Goal: Task Accomplishment & Management: Manage account settings

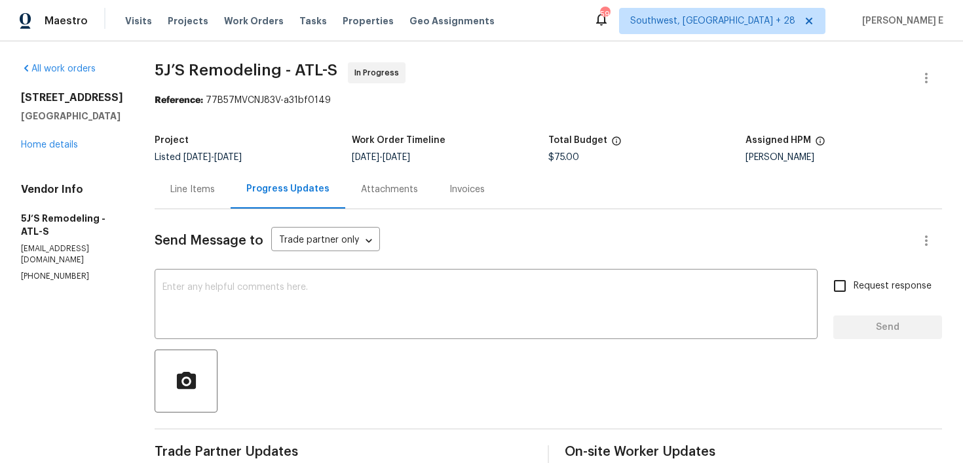
click at [215, 194] on div "Line Items" at bounding box center [192, 189] width 45 height 13
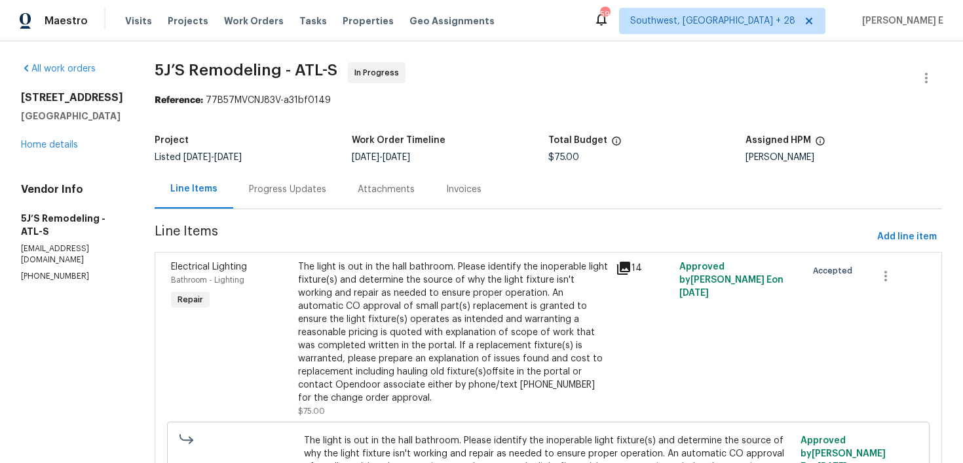
click at [364, 280] on div "The light is out in the hall bathroom. Please identify the inoperable light fix…" at bounding box center [453, 332] width 310 height 144
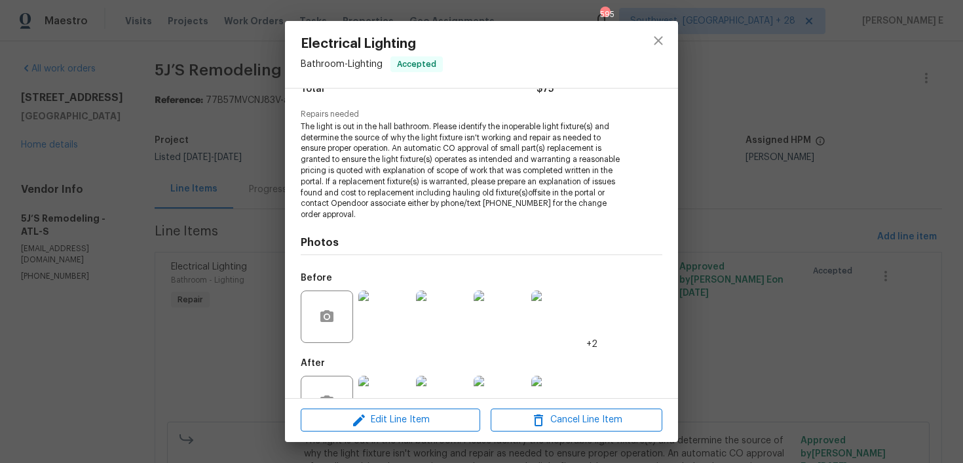
scroll to position [163, 0]
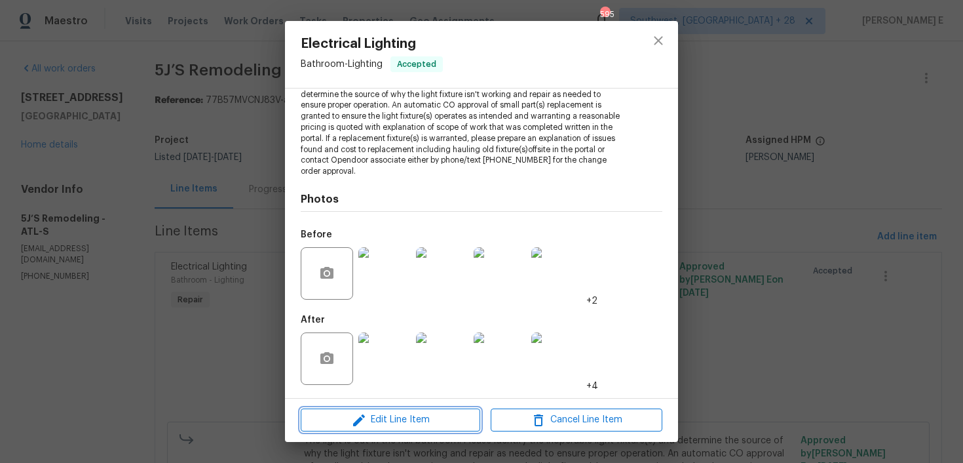
click at [361, 423] on icon "button" at bounding box center [359, 420] width 16 height 16
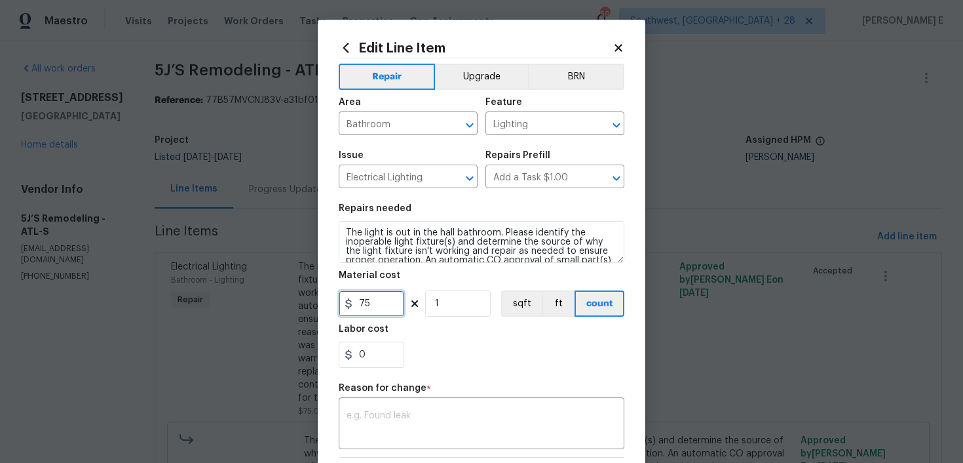
click at [367, 303] on input "75" at bounding box center [372, 303] width 66 height 26
type input "150"
click at [518, 436] on textarea at bounding box center [482, 425] width 270 height 28
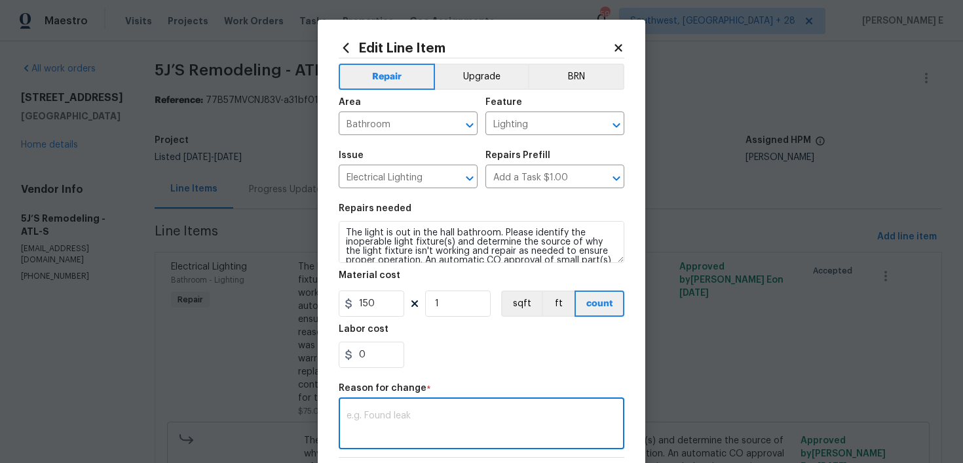
paste textarea "(KE) Updated per vendor's final cost."
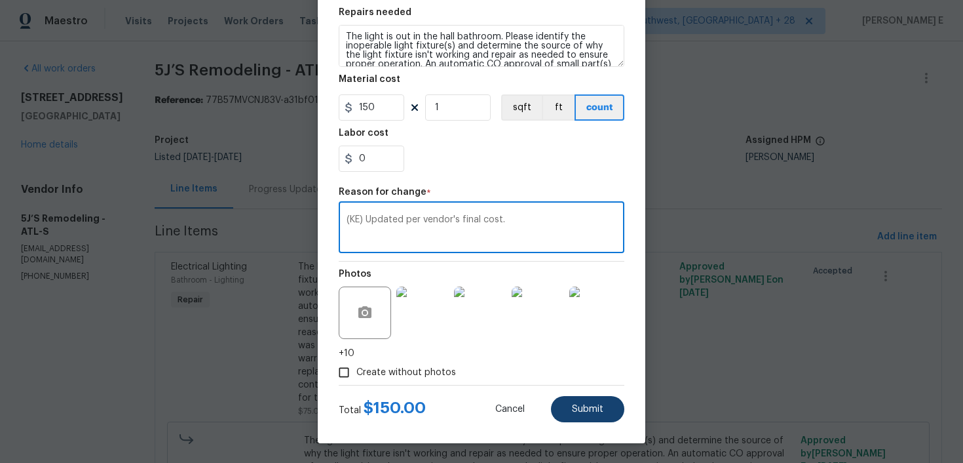
type textarea "(KE) Updated per vendor's final cost."
click at [601, 408] on span "Submit" at bounding box center [587, 409] width 31 height 10
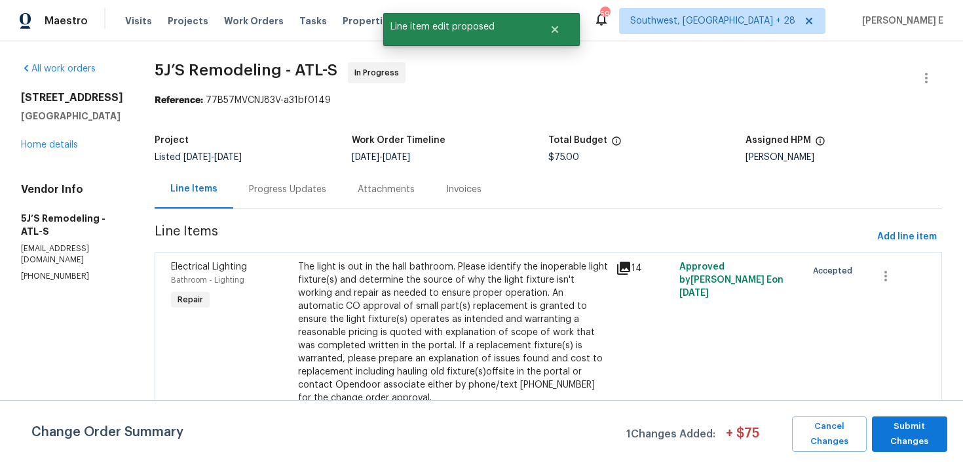
scroll to position [0, 0]
click at [904, 420] on span "Submit Changes" at bounding box center [910, 434] width 62 height 30
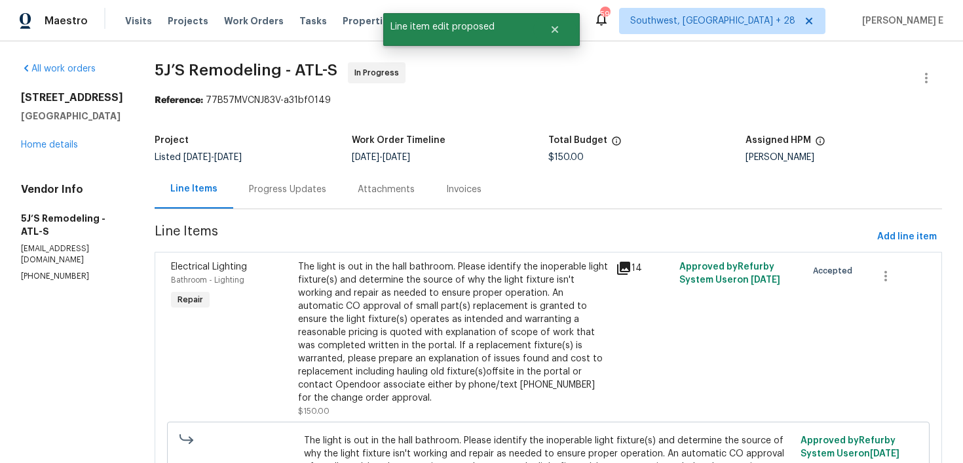
click at [282, 188] on div "Progress Updates" at bounding box center [287, 189] width 77 height 13
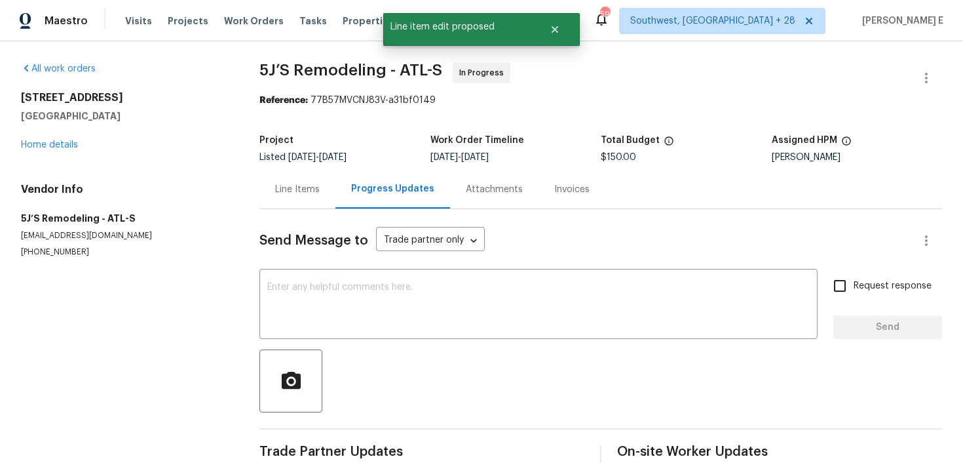
scroll to position [27, 0]
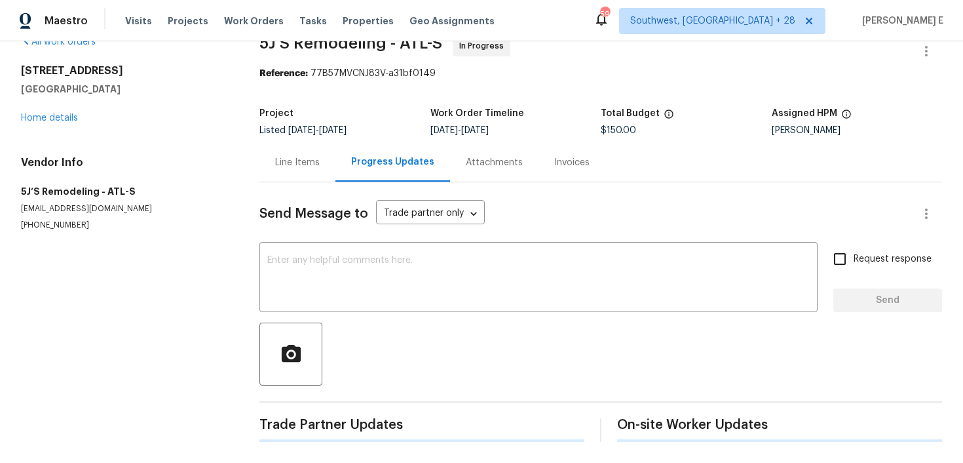
click at [280, 261] on textarea at bounding box center [538, 278] width 542 height 46
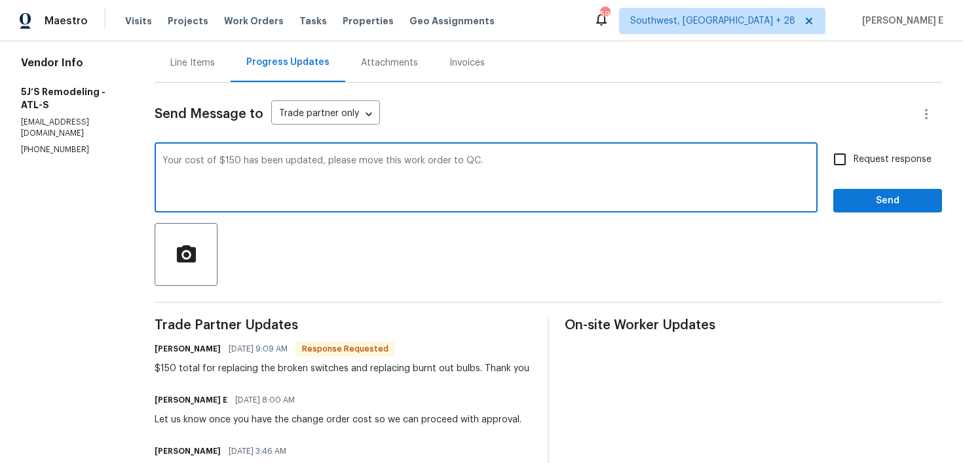
scroll to position [119, 0]
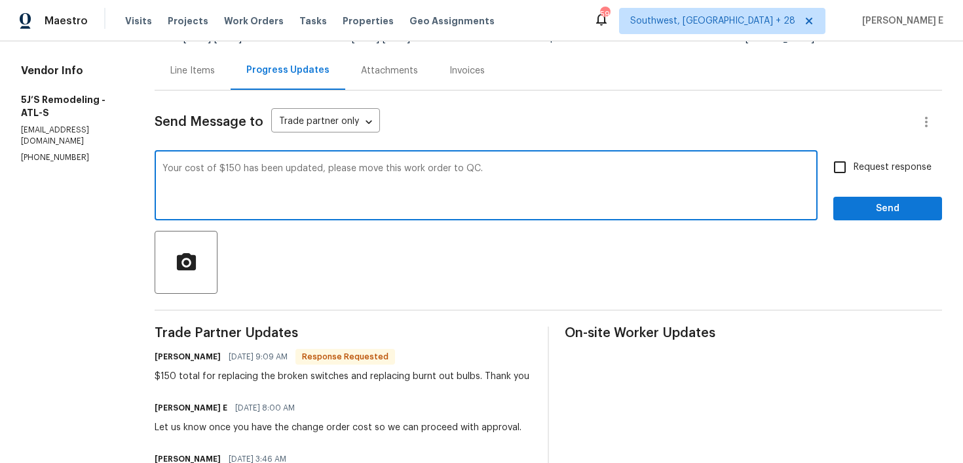
type textarea "Your cost of $150 has been updated, please move this work order to QC."
click at [842, 164] on input "Request response" at bounding box center [840, 167] width 28 height 28
checkbox input "true"
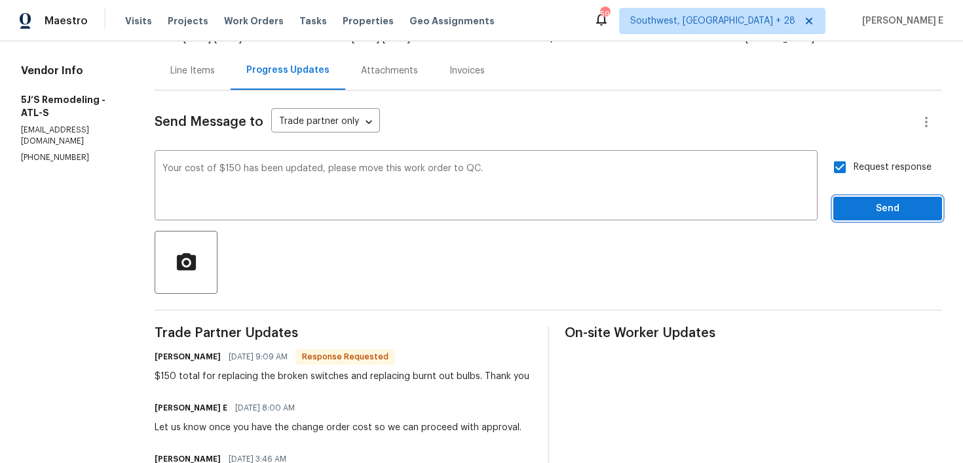
click at [850, 217] on button "Send" at bounding box center [887, 209] width 109 height 24
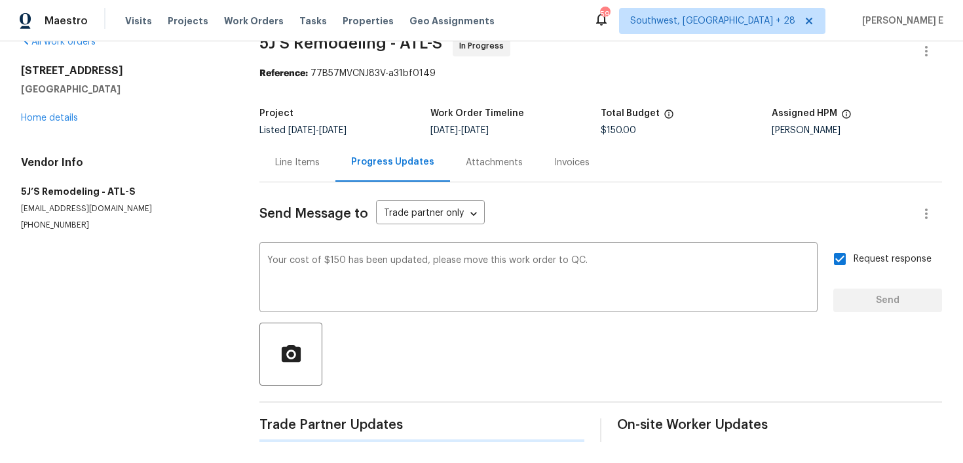
scroll to position [0, 0]
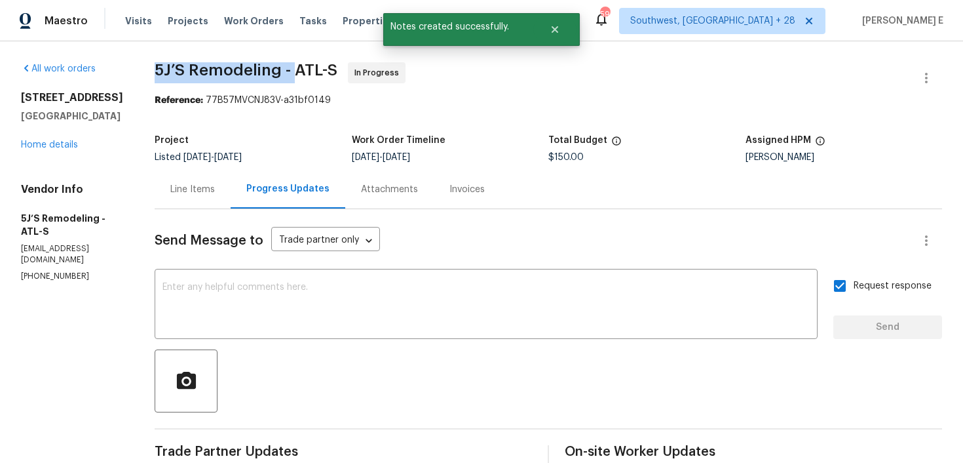
drag, startPoint x: 155, startPoint y: 70, endPoint x: 293, endPoint y: 72, distance: 138.9
copy span "5J’S Remodeling -"
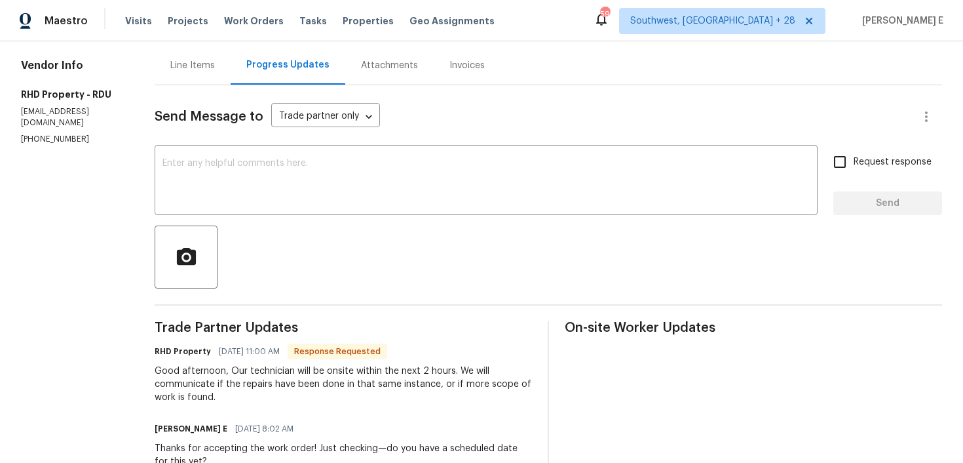
scroll to position [115, 0]
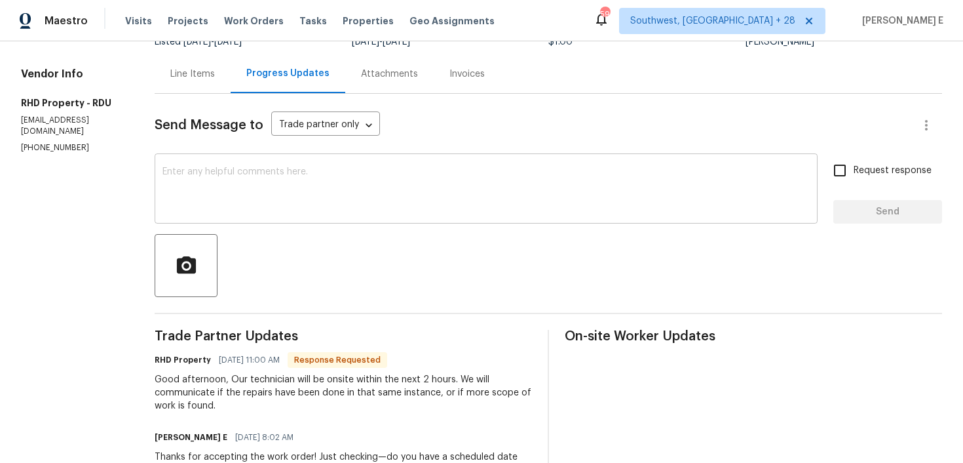
click at [398, 189] on textarea at bounding box center [485, 190] width 647 height 46
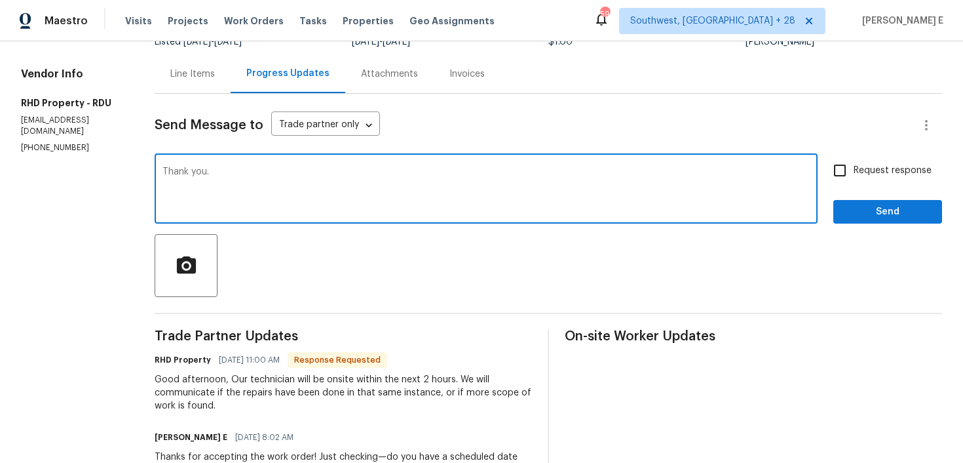
type textarea "Thank you."
click at [863, 218] on span "Send" at bounding box center [888, 212] width 88 height 16
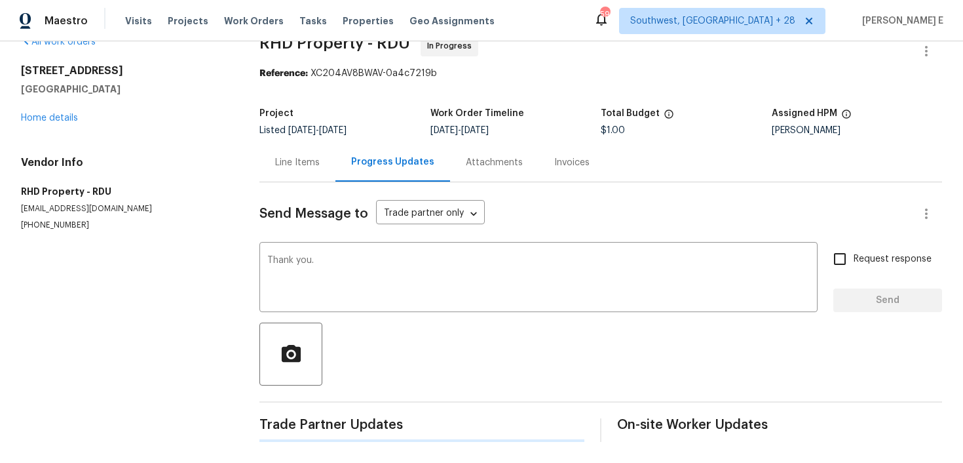
scroll to position [0, 0]
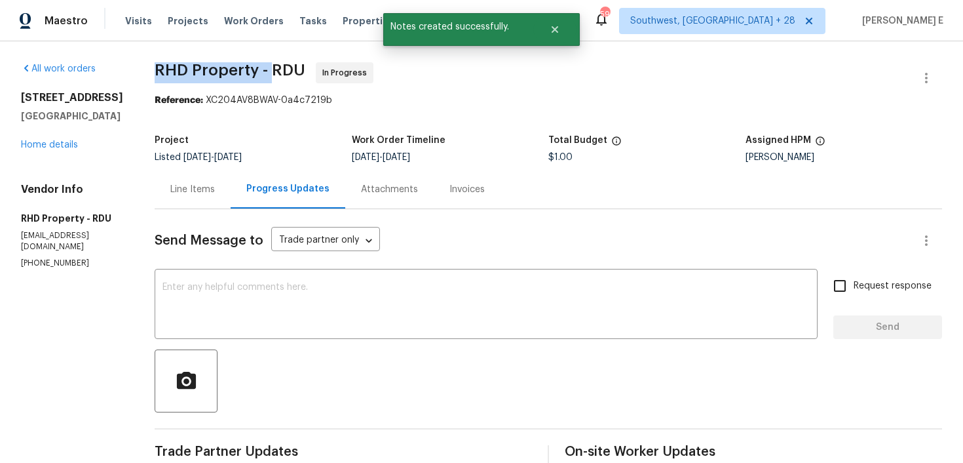
drag, startPoint x: 175, startPoint y: 76, endPoint x: 288, endPoint y: 78, distance: 112.7
click at [288, 78] on span "RHD Property - RDU In Progress" at bounding box center [533, 77] width 756 height 31
copy span "RHD Property -"
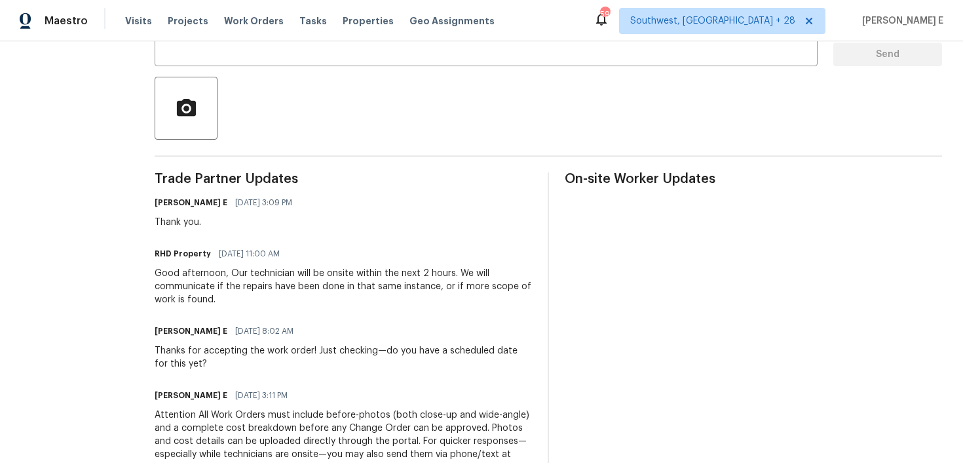
scroll to position [273, 0]
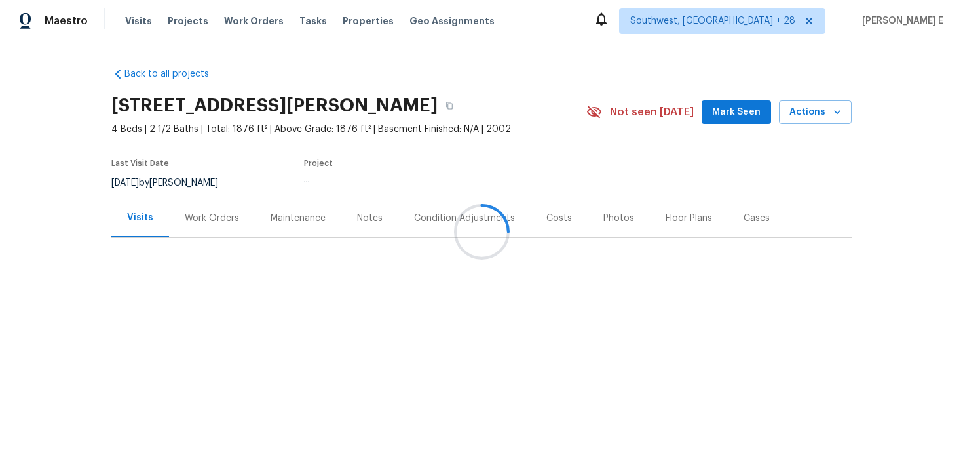
click at [222, 219] on div "Work Orders" at bounding box center [212, 218] width 54 height 13
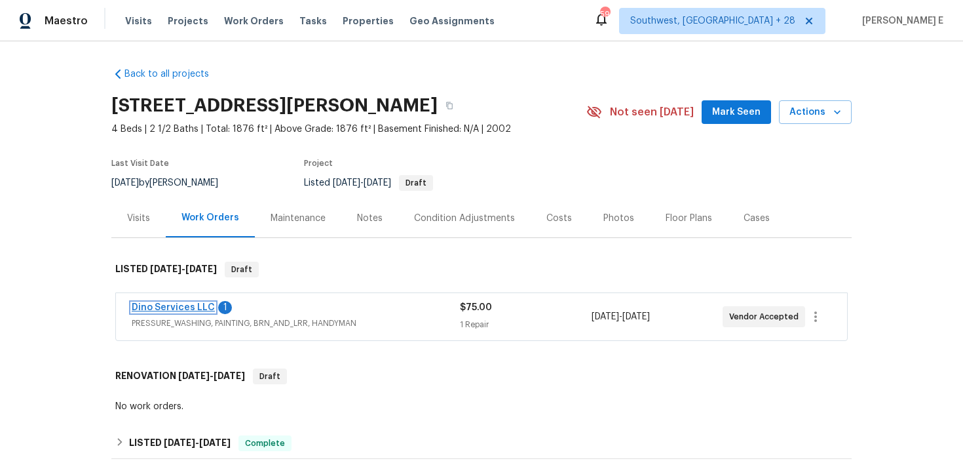
click at [192, 305] on link "Dino Services LLC" at bounding box center [173, 307] width 83 height 9
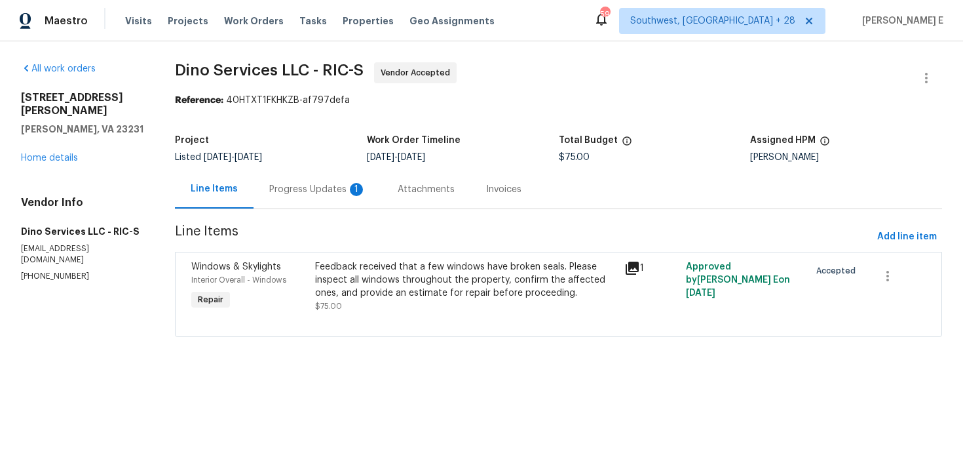
click at [326, 206] on div "Progress Updates 1" at bounding box center [318, 189] width 128 height 39
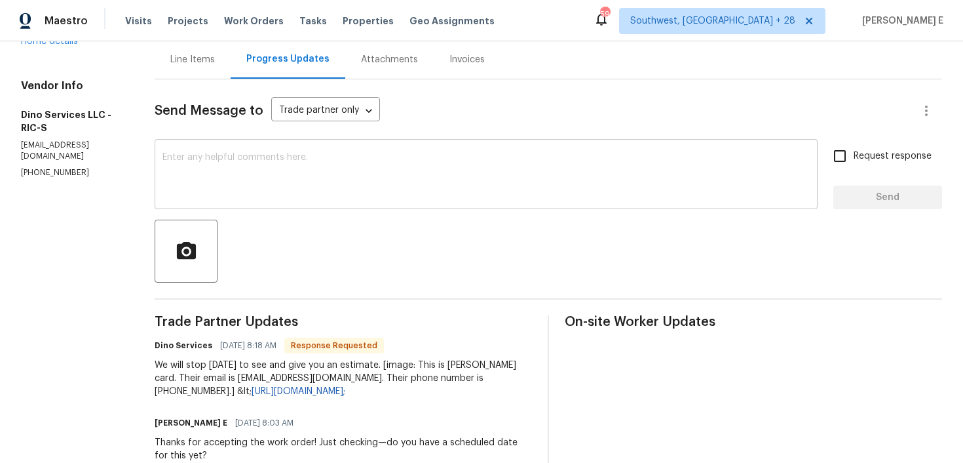
scroll to position [132, 0]
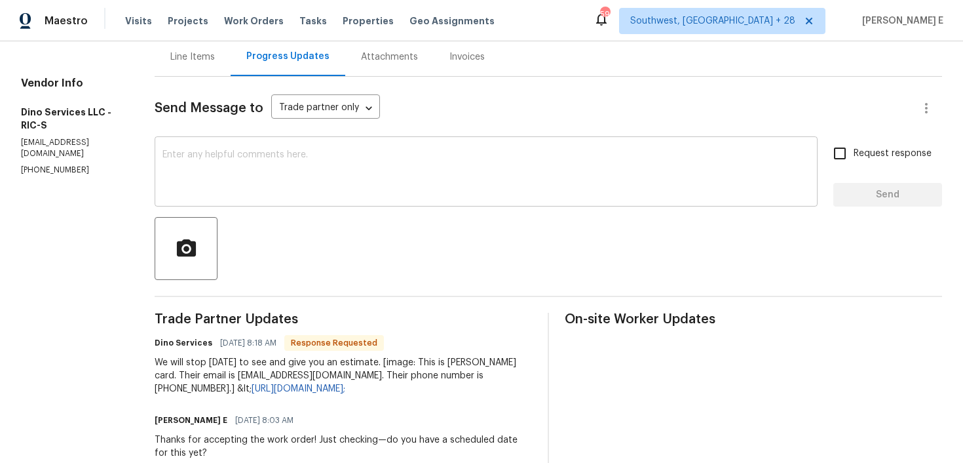
click at [487, 188] on textarea at bounding box center [485, 173] width 647 height 46
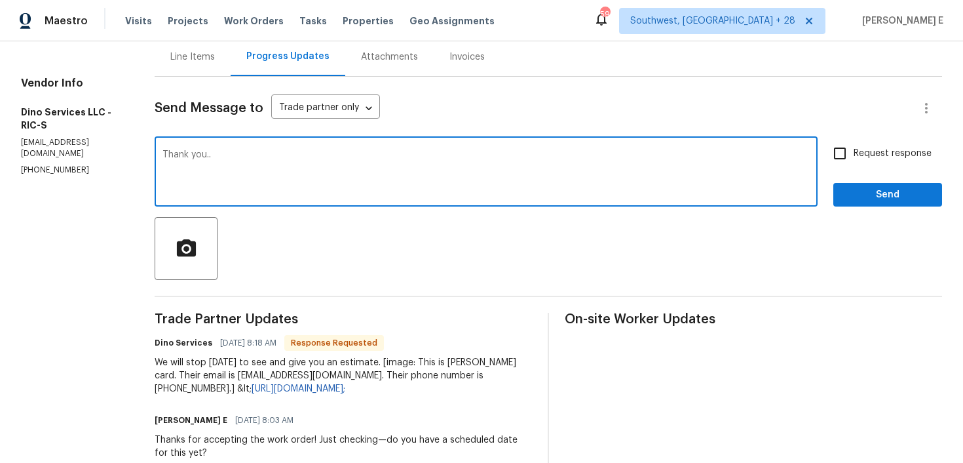
type textarea "Thank you.."
click at [925, 200] on span "Send" at bounding box center [888, 195] width 88 height 16
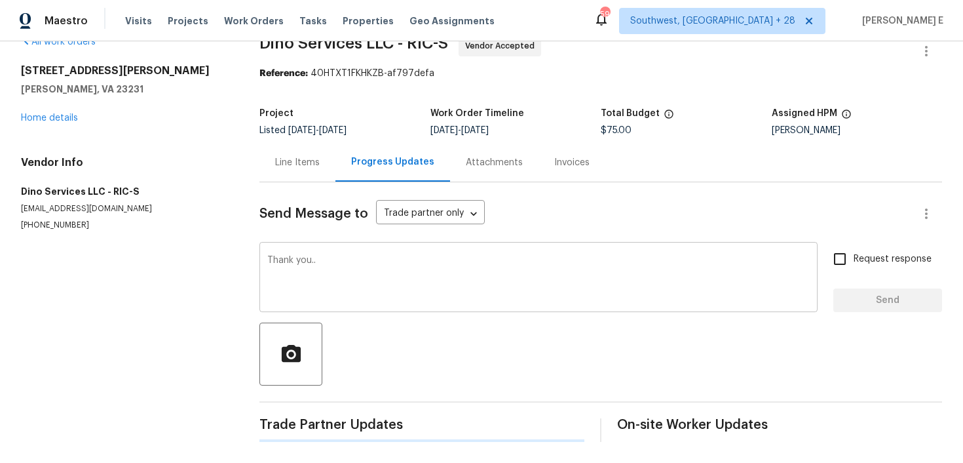
scroll to position [0, 0]
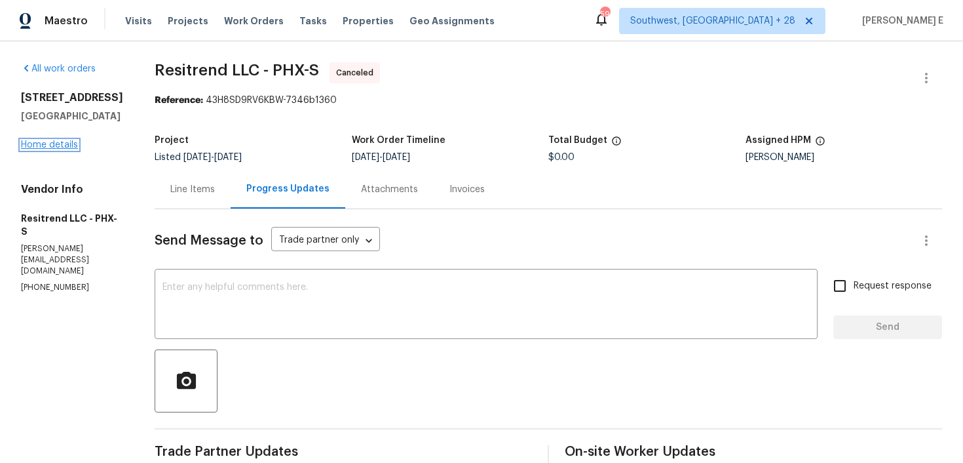
click at [63, 149] on link "Home details" at bounding box center [49, 144] width 57 height 9
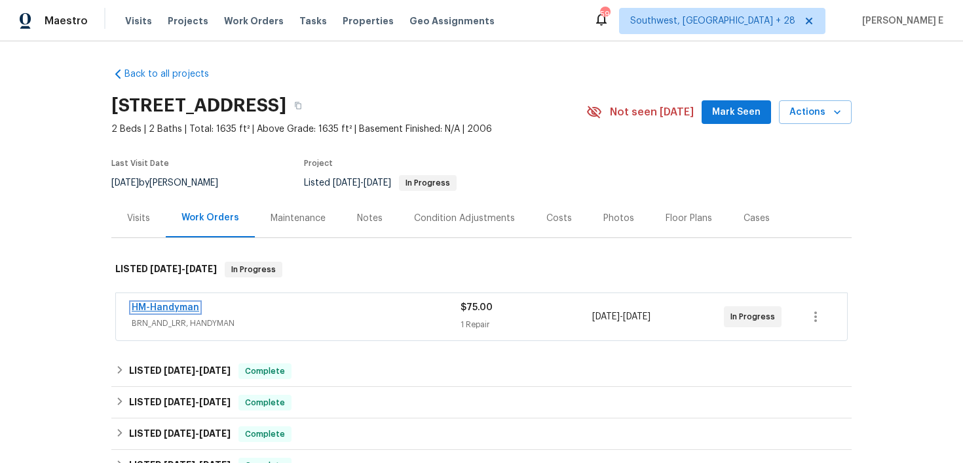
click at [164, 307] on link "HM-Handyman" at bounding box center [165, 307] width 67 height 9
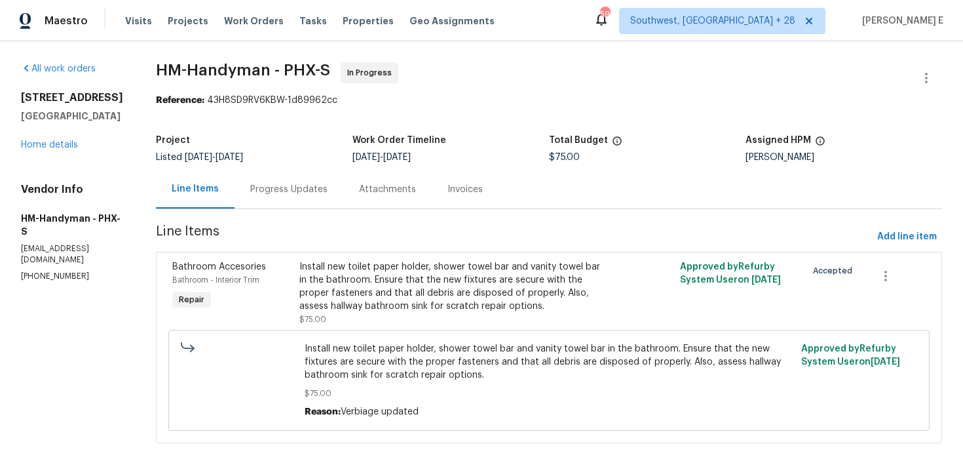
click at [314, 190] on div "Progress Updates" at bounding box center [288, 189] width 77 height 13
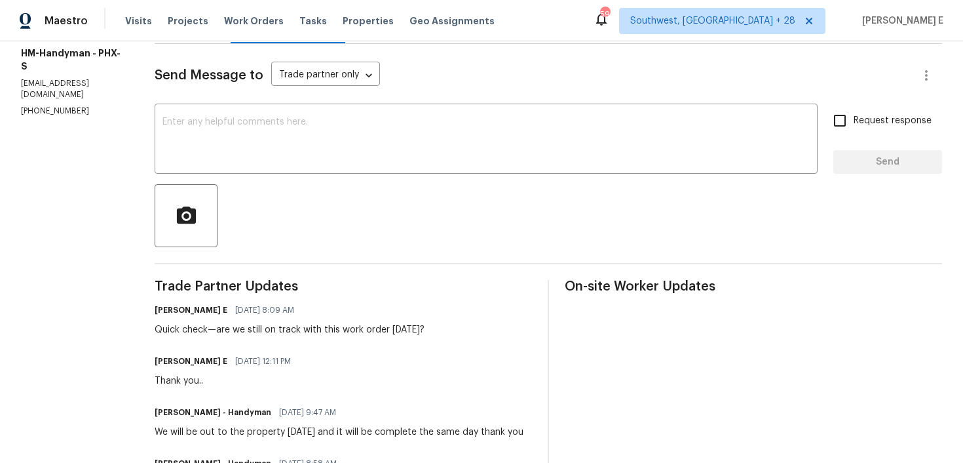
scroll to position [172, 0]
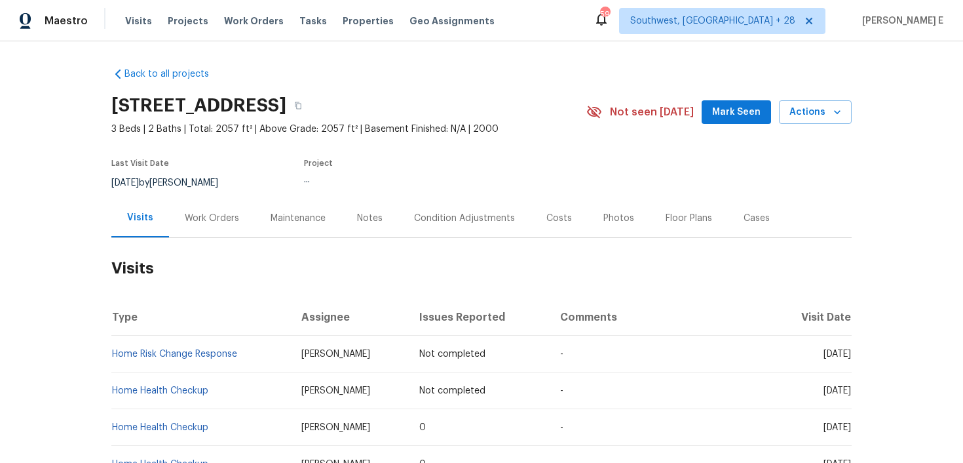
click at [211, 219] on div "Work Orders" at bounding box center [212, 218] width 54 height 13
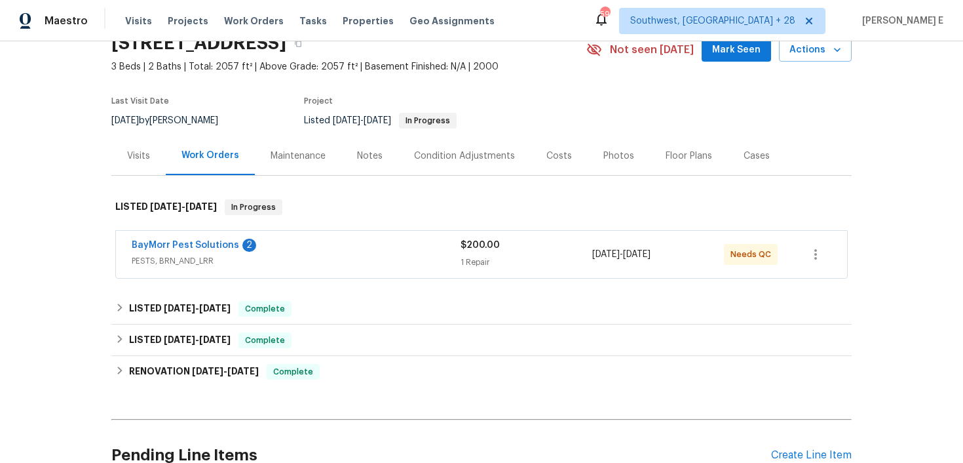
scroll to position [74, 0]
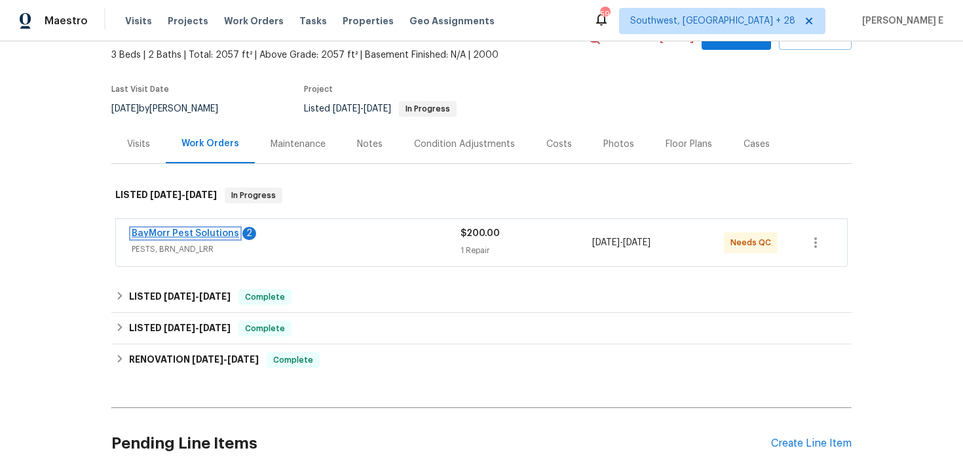
click at [210, 234] on link "BayMorr Pest Solutions" at bounding box center [185, 233] width 107 height 9
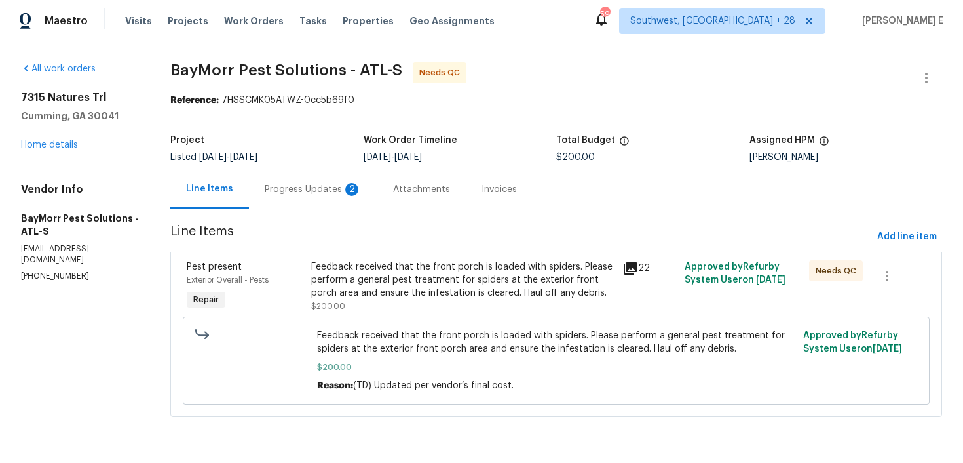
click at [331, 202] on div "Progress Updates 2" at bounding box center [313, 189] width 128 height 39
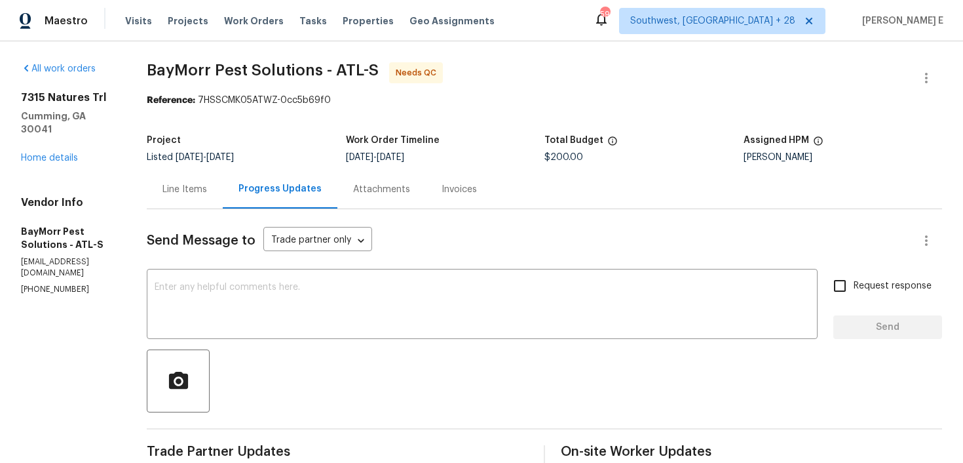
click at [180, 200] on div "Line Items" at bounding box center [185, 189] width 76 height 39
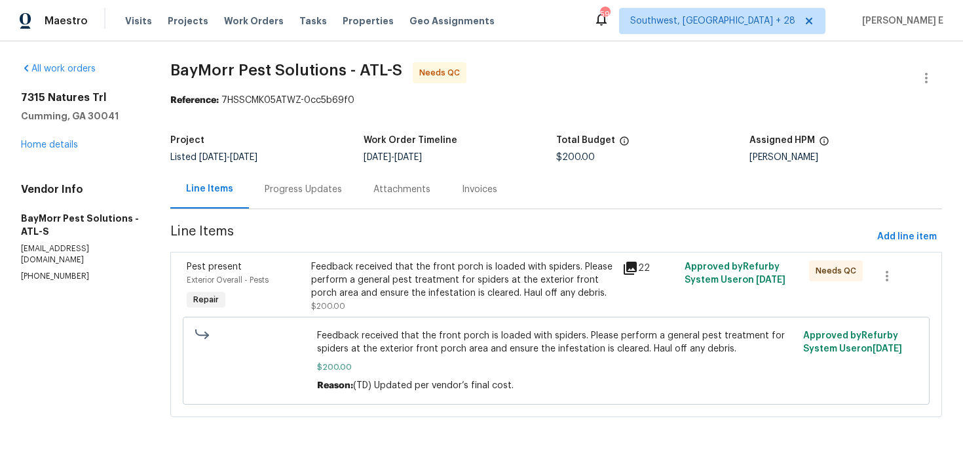
click at [340, 289] on div "Feedback received that the front porch is loaded with spiders. Please perform a…" at bounding box center [462, 279] width 303 height 39
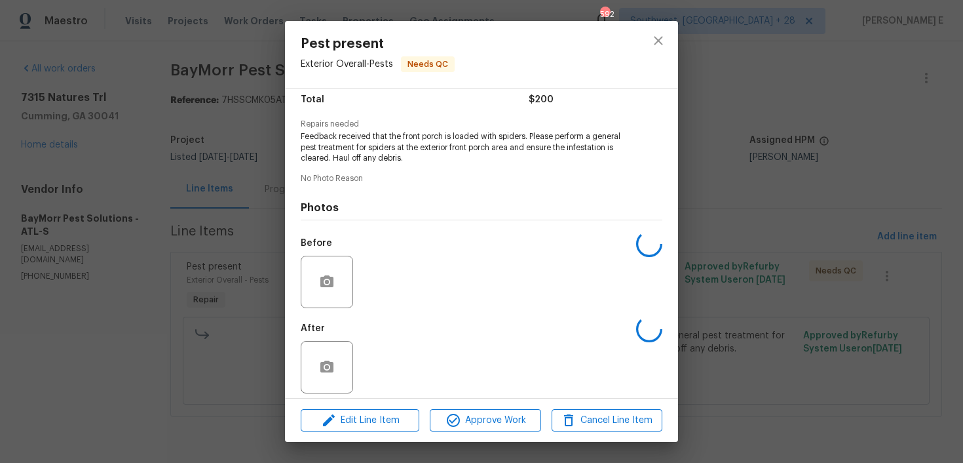
scroll to position [119, 0]
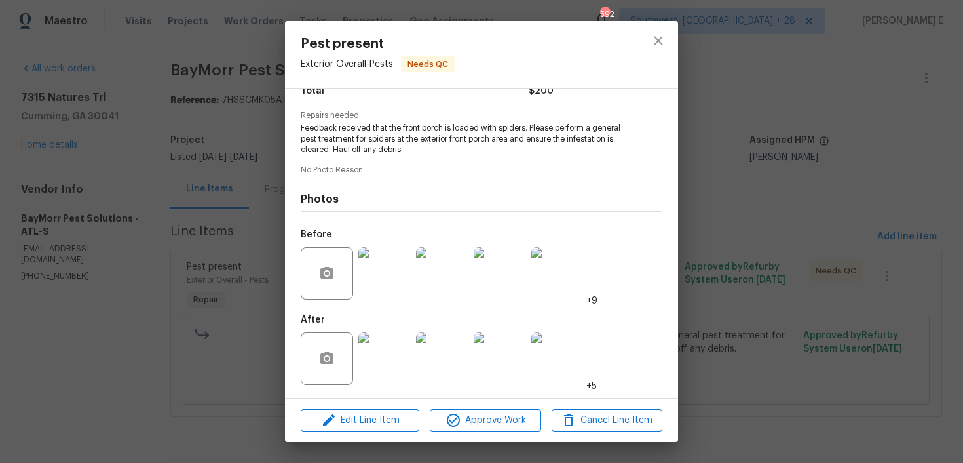
click at [369, 368] on img at bounding box center [384, 358] width 52 height 52
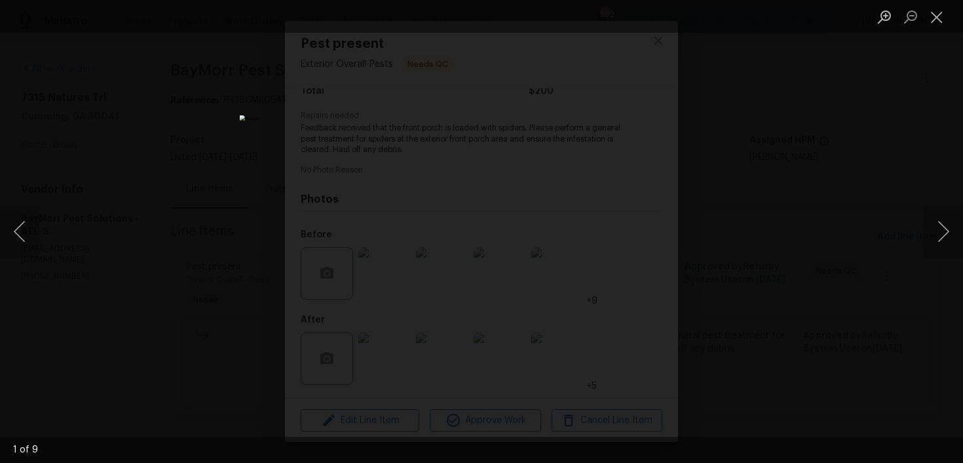
click at [779, 197] on div "Lightbox" at bounding box center [481, 231] width 963 height 463
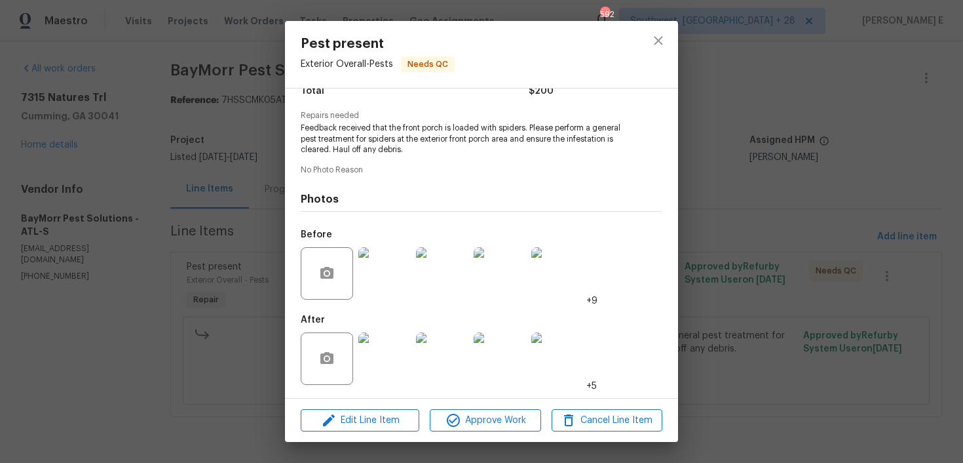
click at [779, 197] on div "Pest present Exterior Overall - Pests Needs QC Vendor BayMorr Pest Solutions Ac…" at bounding box center [481, 231] width 963 height 463
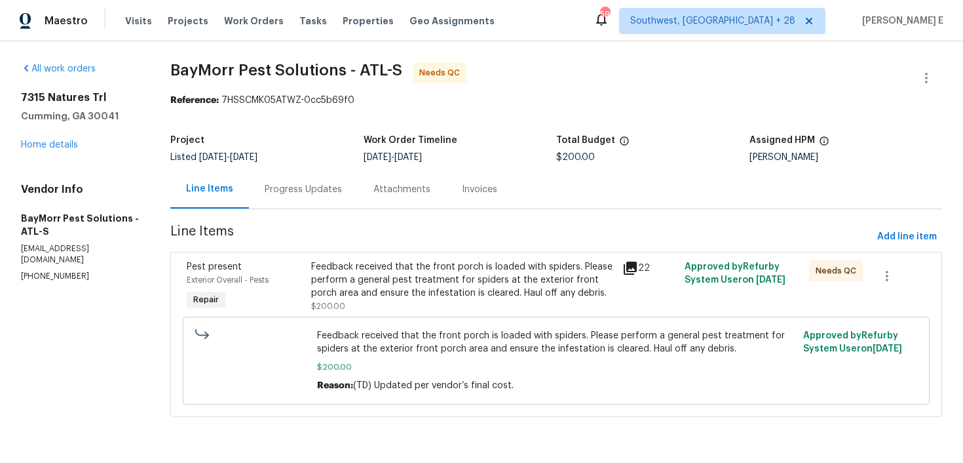
click at [276, 192] on div "Progress Updates" at bounding box center [303, 189] width 77 height 13
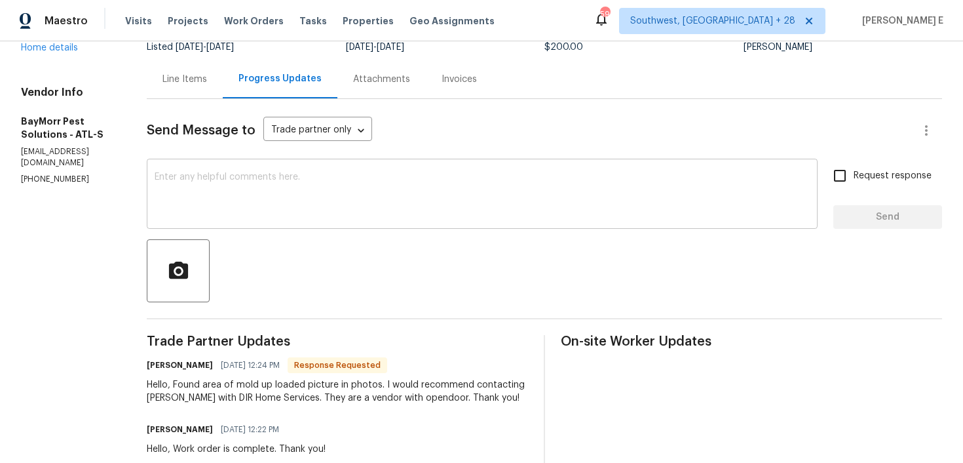
scroll to position [100, 0]
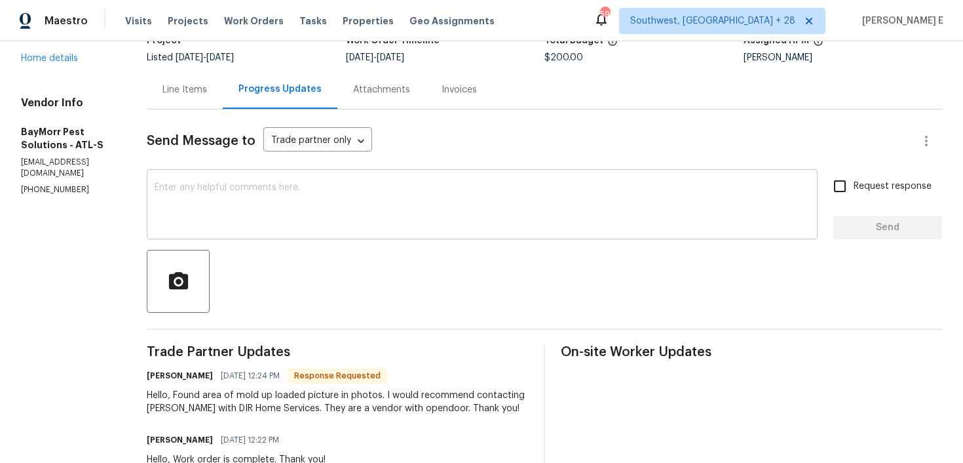
click at [412, 202] on textarea at bounding box center [482, 206] width 655 height 46
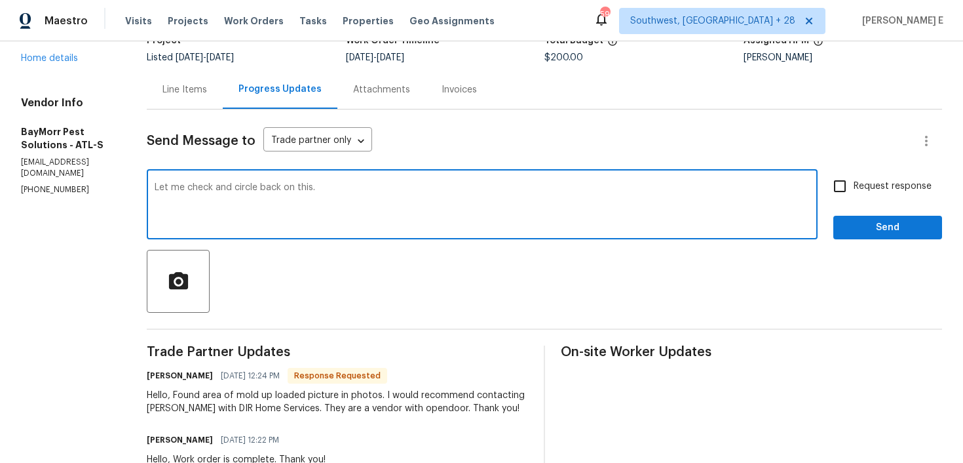
type textarea "Let me check and circle back on this."
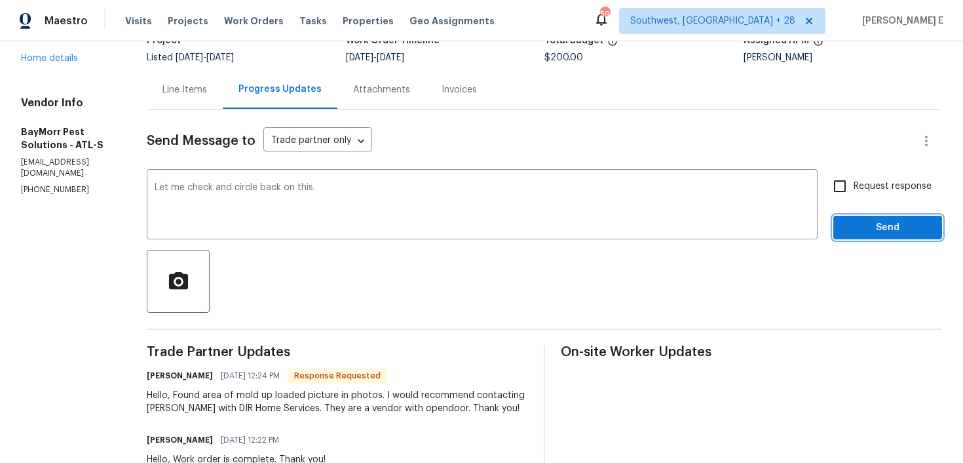
click at [897, 236] on button "Send" at bounding box center [887, 228] width 109 height 24
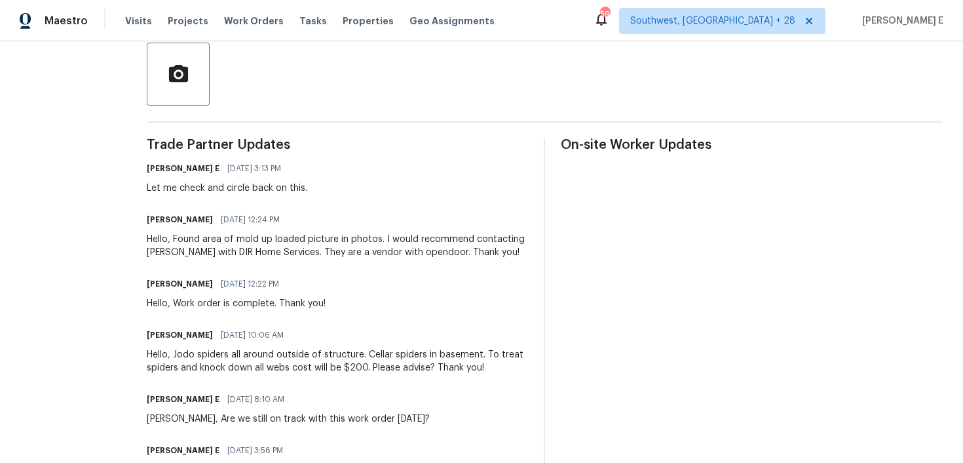
scroll to position [322, 0]
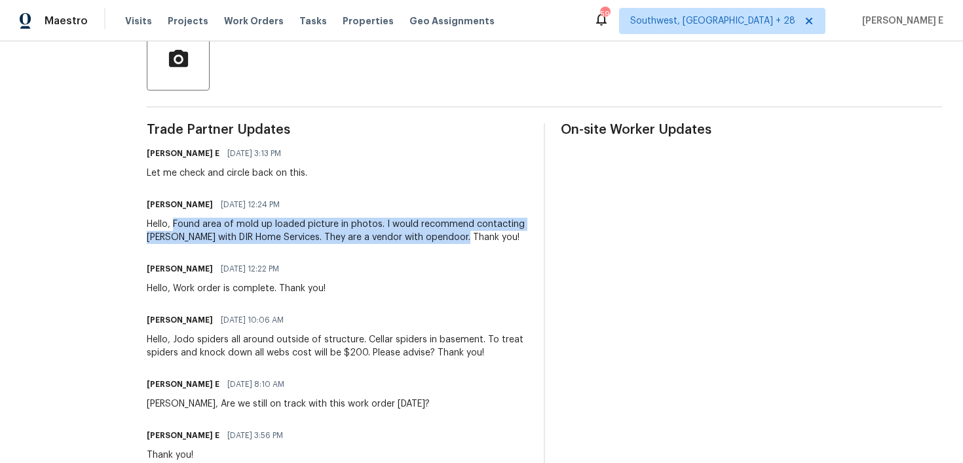
drag, startPoint x: 176, startPoint y: 223, endPoint x: 468, endPoint y: 242, distance: 292.8
click at [468, 242] on div "Hello, Found area of mold up loaded picture in photos. I would recommend contac…" at bounding box center [337, 231] width 381 height 26
copy div "Found area of mold up loaded picture in photos. I would recommend contacting Ke…"
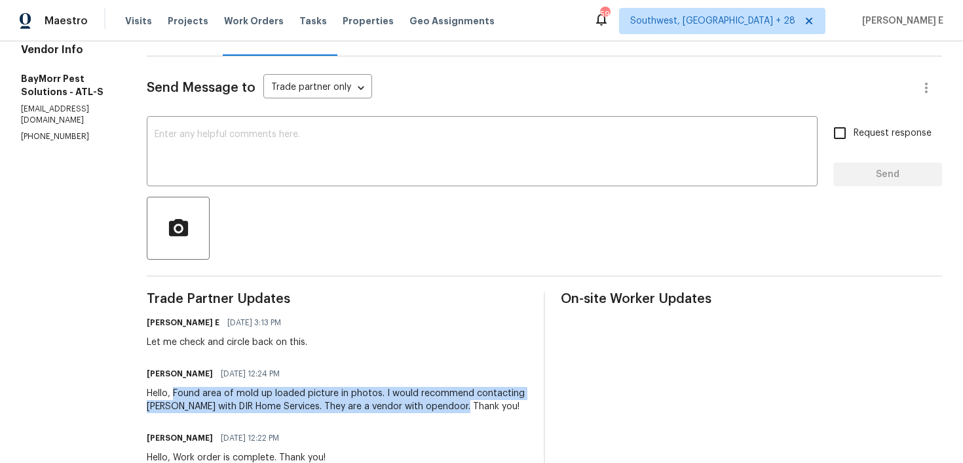
scroll to position [0, 0]
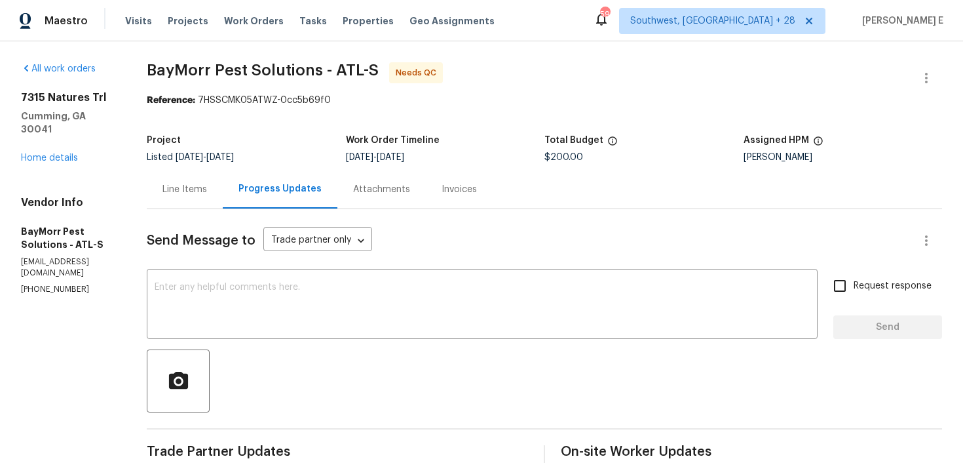
click at [60, 149] on div "7315 Natures Trl Cumming, GA 30041 Home details" at bounding box center [68, 127] width 94 height 73
click at [64, 153] on link "Home details" at bounding box center [49, 157] width 57 height 9
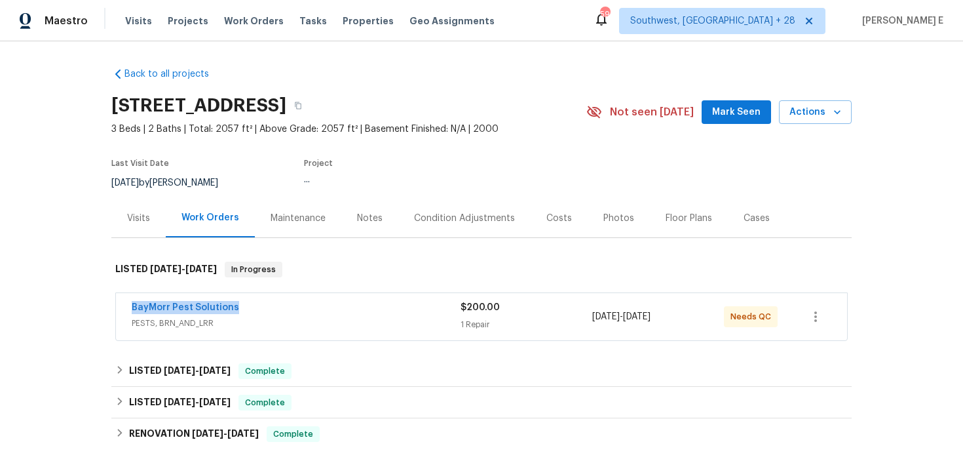
drag, startPoint x: 121, startPoint y: 304, endPoint x: 246, endPoint y: 307, distance: 125.2
click at [246, 305] on div "BayMorr Pest Solutions PESTS, BRN_AND_LRR $200.00 1 Repair 10/1/2025 - 10/3/202…" at bounding box center [481, 316] width 731 height 47
copy link "BayMorr Pest Solutions"
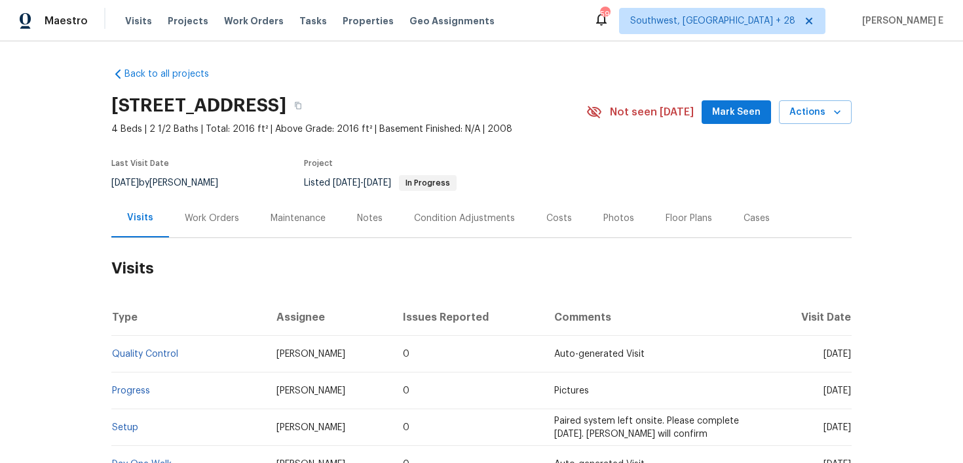
click at [202, 220] on div "Work Orders" at bounding box center [212, 218] width 54 height 13
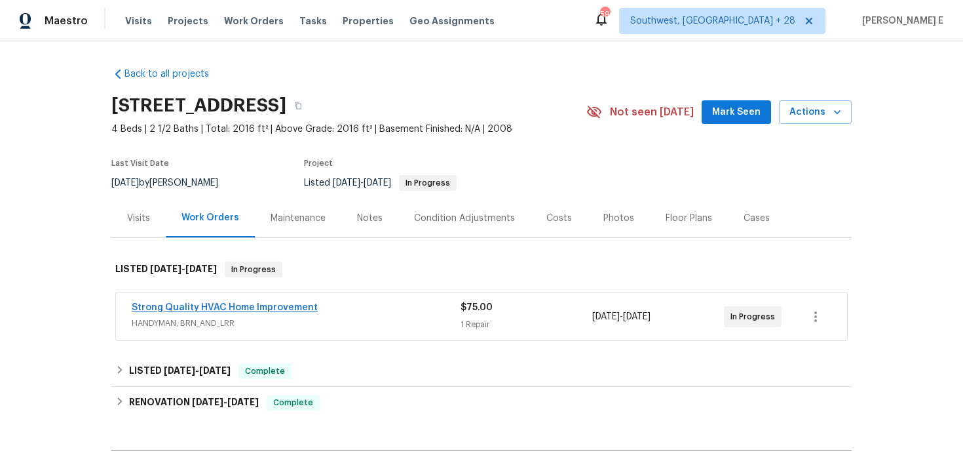
scroll to position [28, 0]
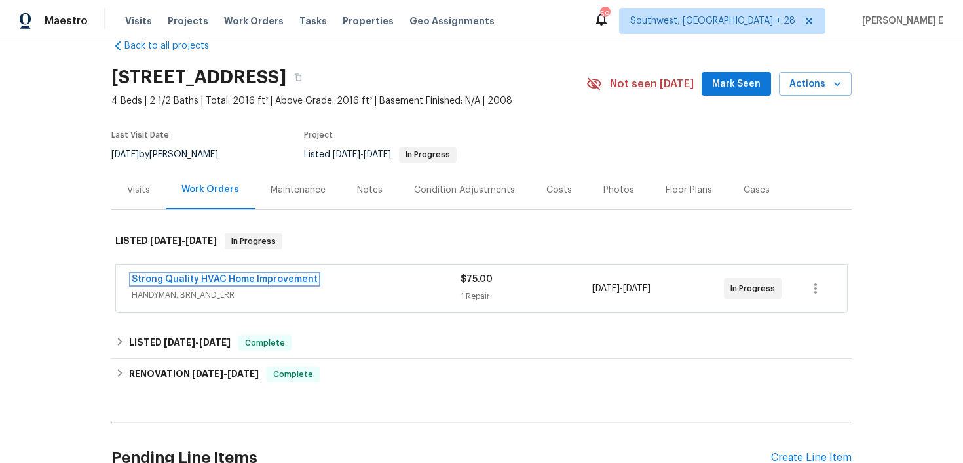
click at [273, 280] on link "Strong Quality HVAC Home Improvement" at bounding box center [225, 278] width 186 height 9
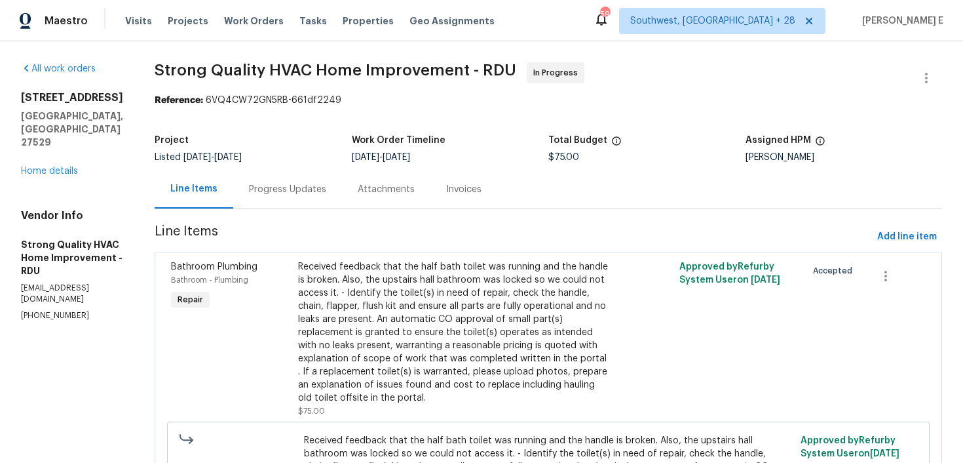
click at [318, 195] on div "Progress Updates" at bounding box center [287, 189] width 77 height 13
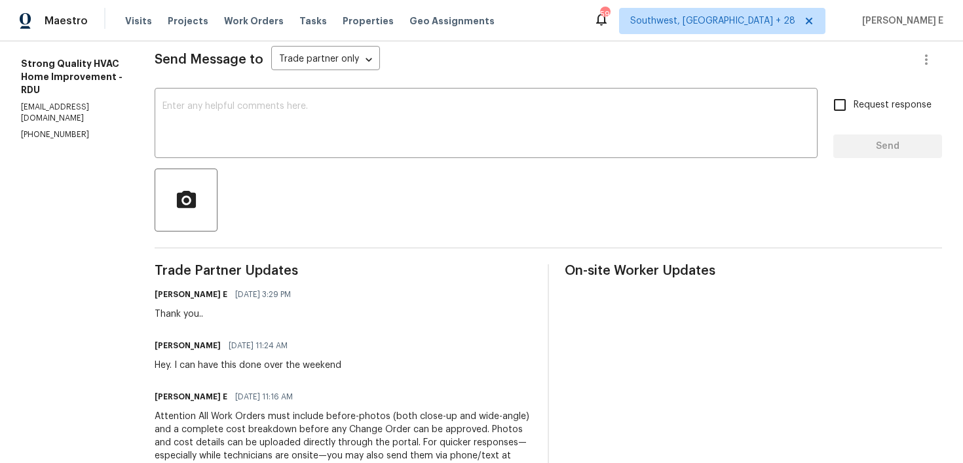
scroll to position [249, 0]
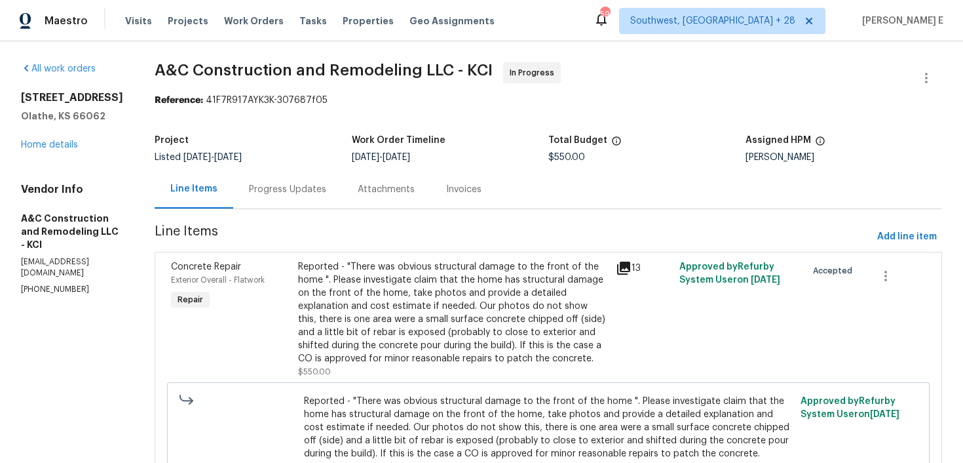
click at [338, 200] on div "Progress Updates" at bounding box center [287, 189] width 109 height 39
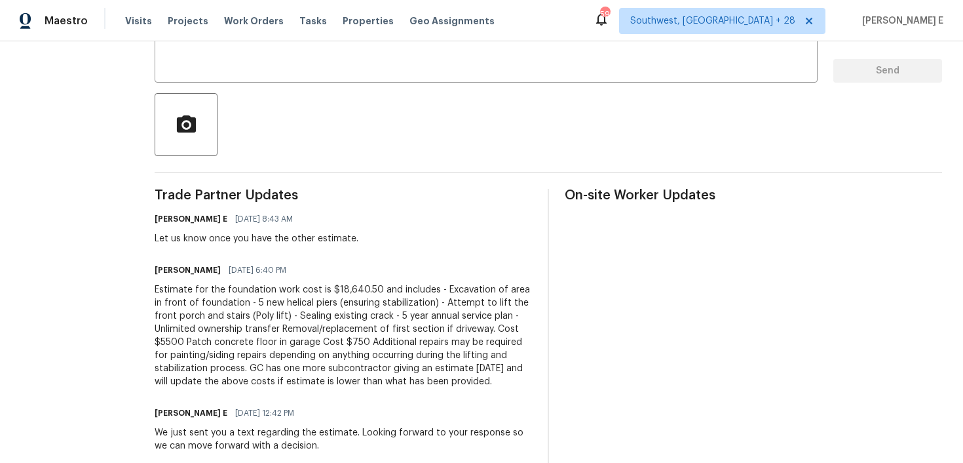
scroll to position [285, 0]
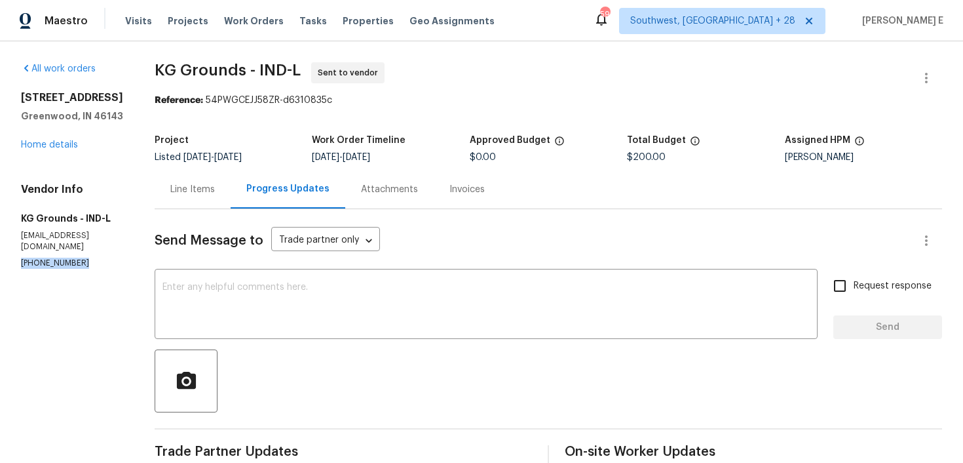
drag, startPoint x: 18, startPoint y: 248, endPoint x: 105, endPoint y: 250, distance: 87.8
click at [105, 250] on div "All work orders [STREET_ADDRESS][PERSON_NAME] Home details Vendor Info KG Groun…" at bounding box center [481, 393] width 963 height 704
copy p "[PHONE_NUMBER]"
click at [221, 187] on div "Line Items" at bounding box center [193, 189] width 76 height 39
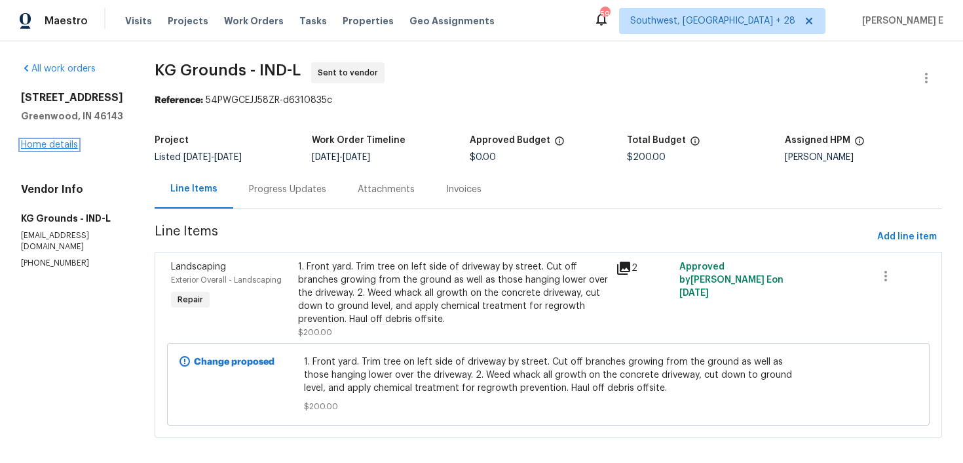
click at [66, 143] on link "Home details" at bounding box center [49, 144] width 57 height 9
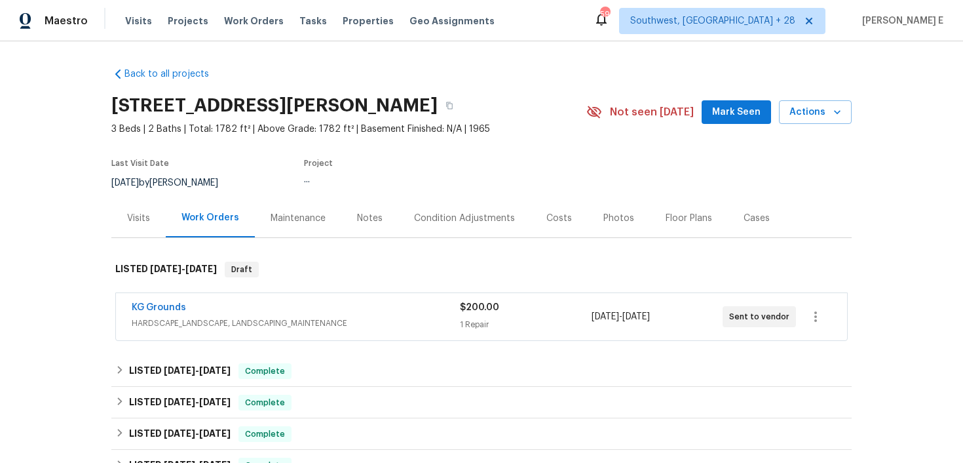
click at [288, 218] on div "Maintenance" at bounding box center [298, 218] width 55 height 13
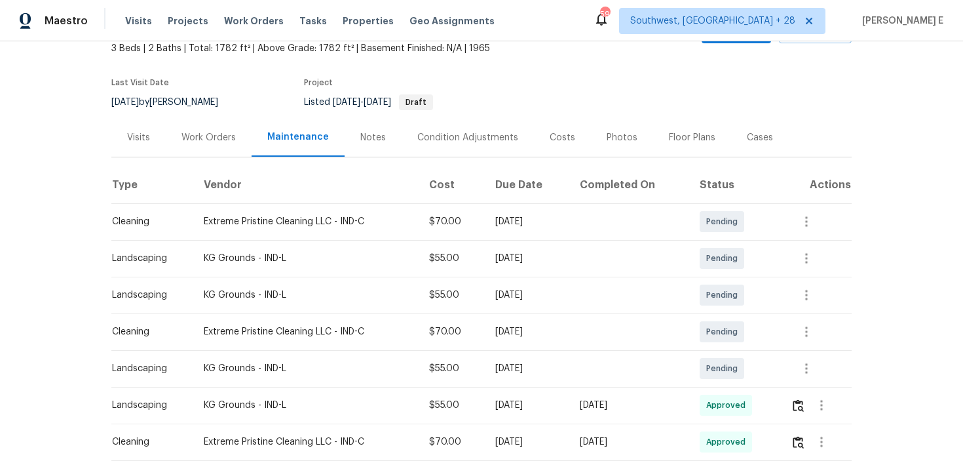
scroll to position [96, 0]
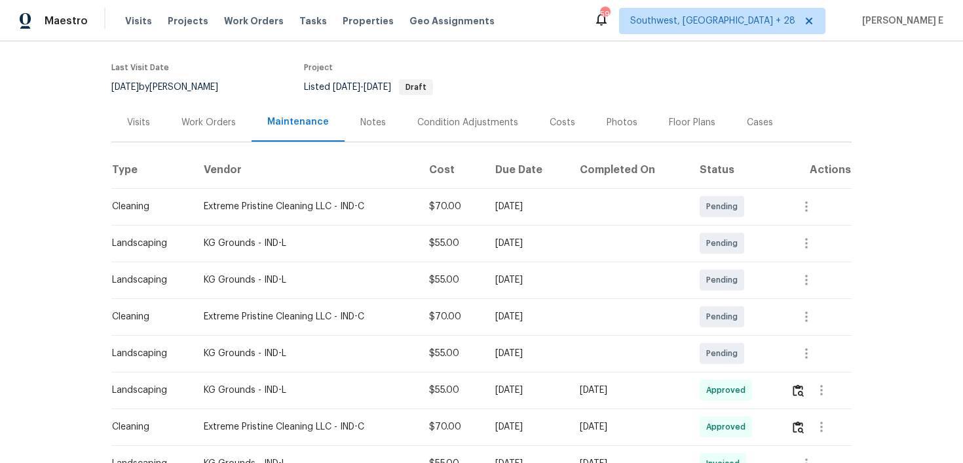
click at [144, 129] on div "Visits" at bounding box center [138, 122] width 54 height 39
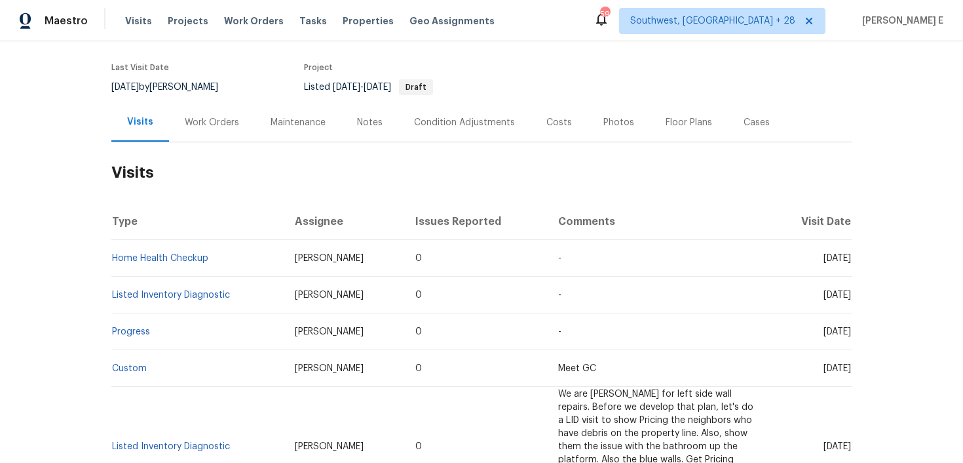
click at [210, 135] on div "Work Orders" at bounding box center [212, 122] width 86 height 39
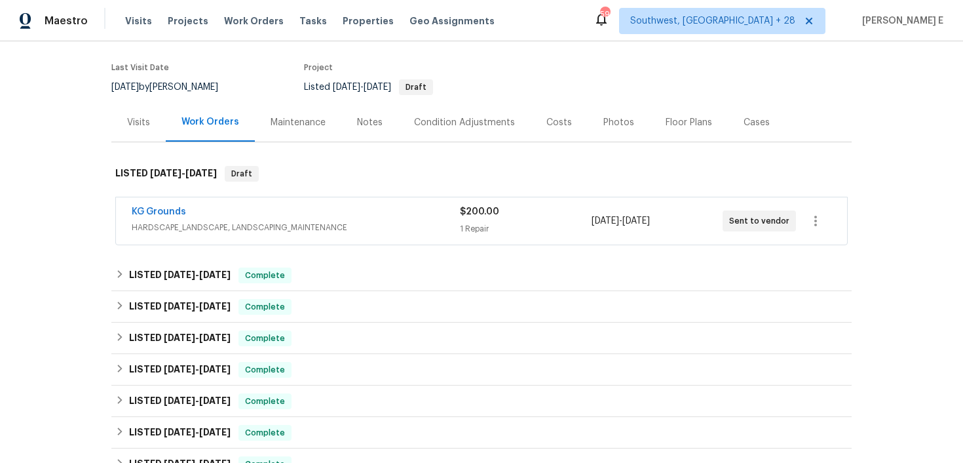
scroll to position [113, 0]
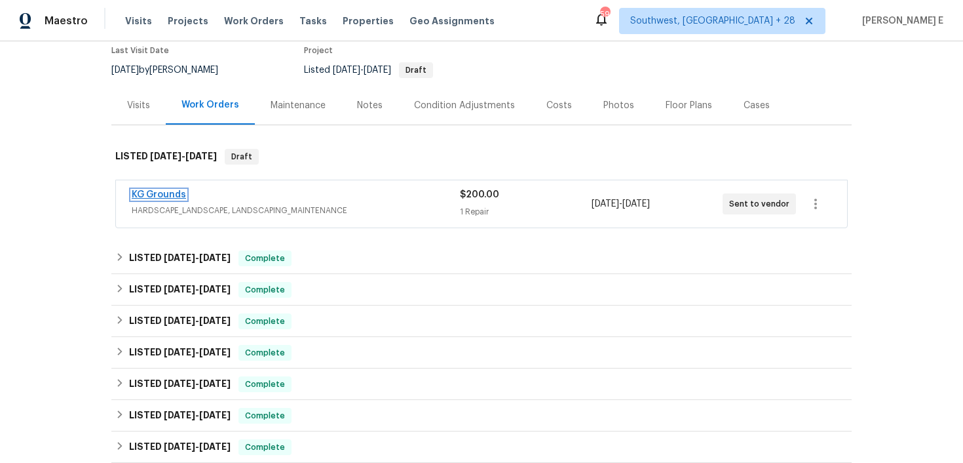
click at [178, 197] on link "KG Grounds" at bounding box center [159, 194] width 54 height 9
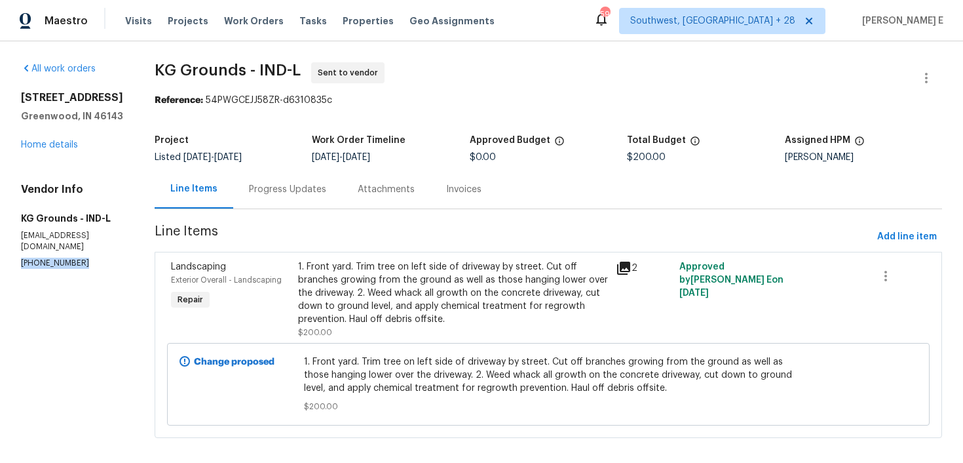
drag, startPoint x: 18, startPoint y: 254, endPoint x: 81, endPoint y: 254, distance: 62.9
click at [81, 254] on div "All work orders 17 Crestview Dr Greenwood, IN 46143 Home details Vendor Info KG…" at bounding box center [481, 257] width 963 height 433
copy p "(513) 276-2854"
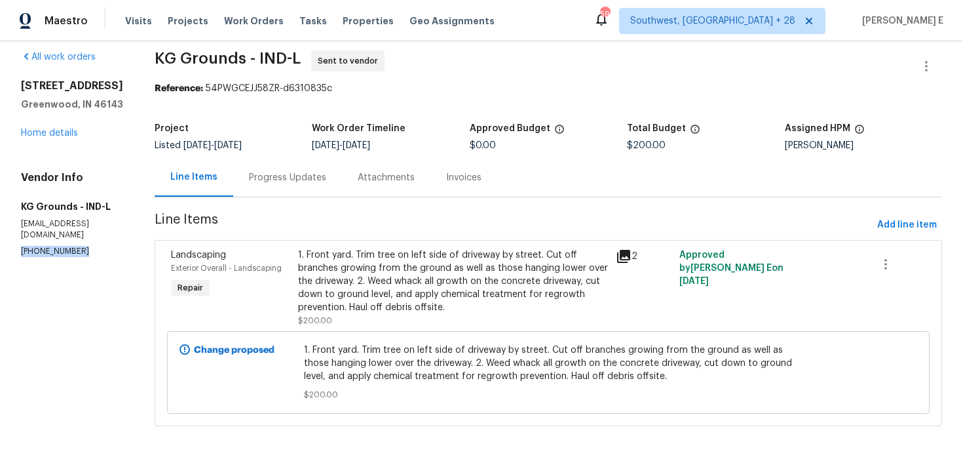
click at [269, 183] on div "Progress Updates" at bounding box center [287, 177] width 77 height 13
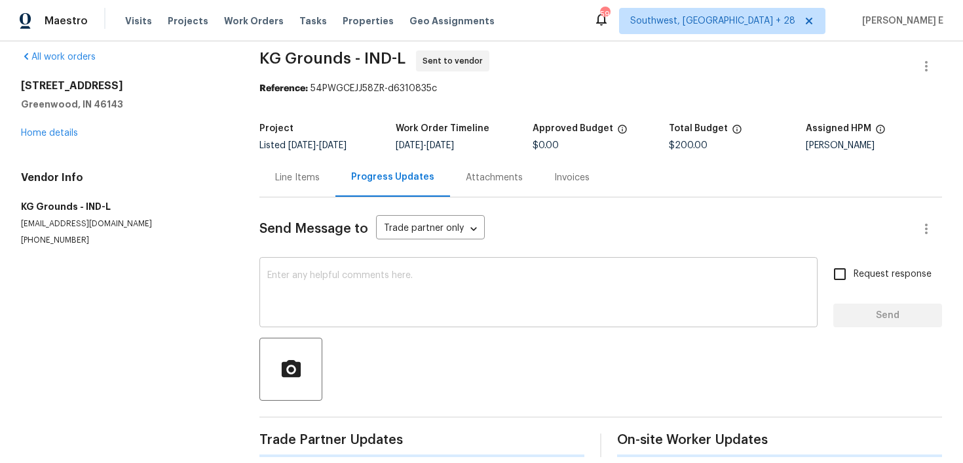
click at [290, 307] on textarea at bounding box center [538, 294] width 542 height 46
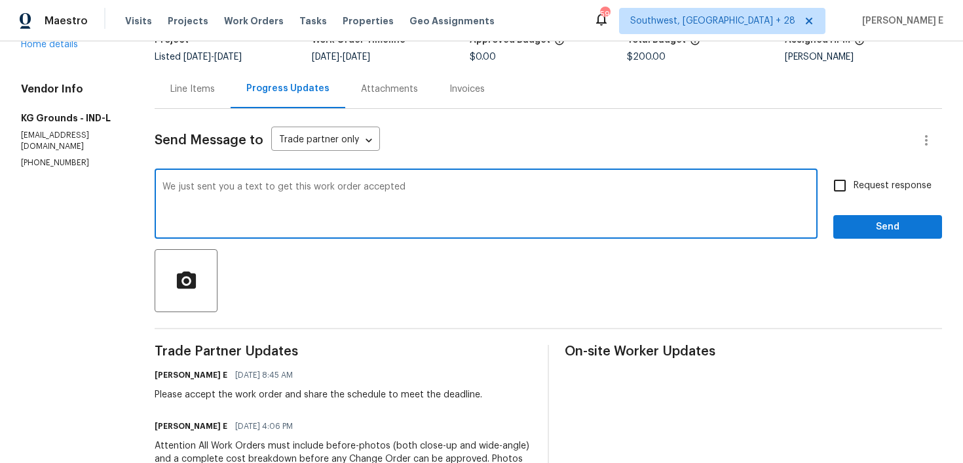
scroll to position [96, 0]
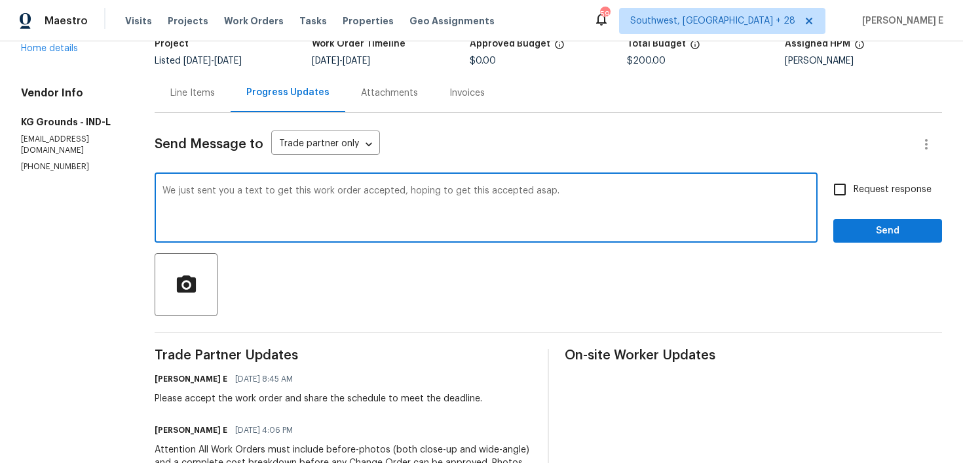
paste textarea "regarding this work order—hoping to get it accepted as soon as possible"
type textarea "We just sent you a text regarding this work order—hoping to get it accepted as …"
click at [853, 181] on input "Request response" at bounding box center [840, 190] width 28 height 28
checkbox input "true"
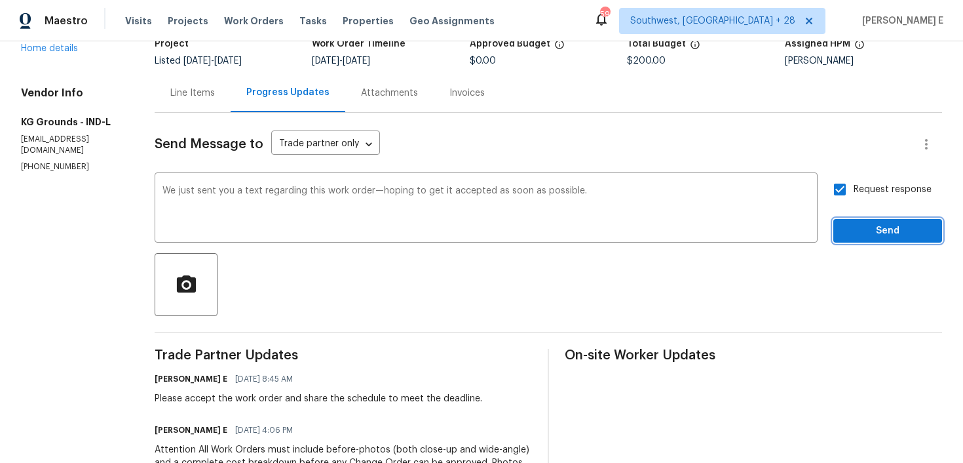
click at [853, 230] on span "Send" at bounding box center [888, 231] width 88 height 16
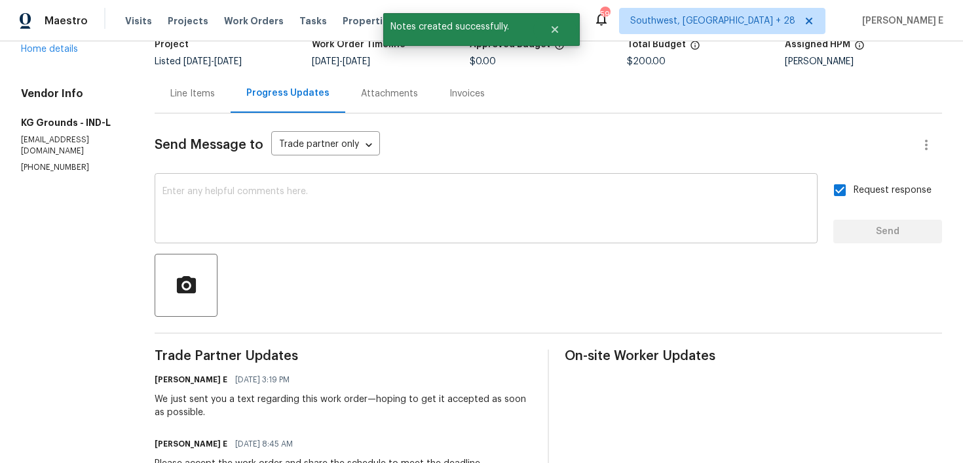
scroll to position [0, 0]
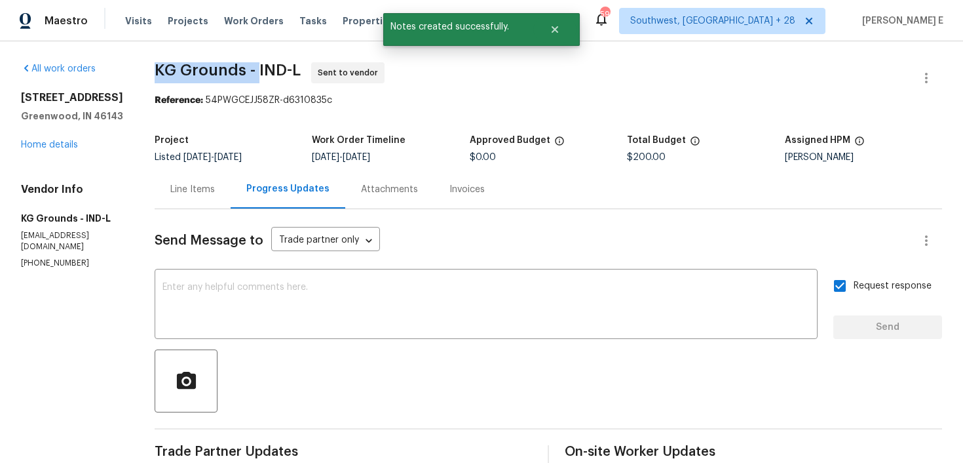
drag, startPoint x: 159, startPoint y: 67, endPoint x: 264, endPoint y: 71, distance: 105.6
click at [264, 71] on div "All work orders 17 Crestview Dr Greenwood, IN 46143 Home details Vendor Info KG…" at bounding box center [481, 425] width 963 height 768
copy span "KG Grounds -"
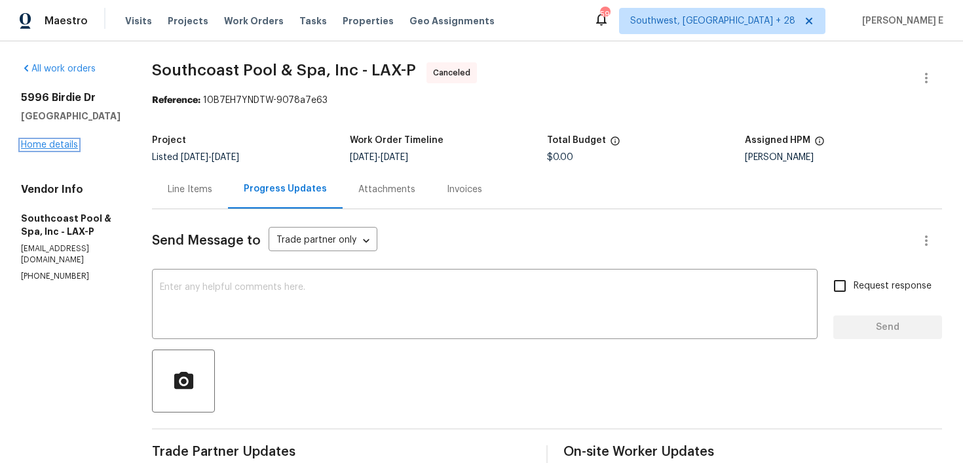
click at [40, 142] on link "Home details" at bounding box center [49, 144] width 57 height 9
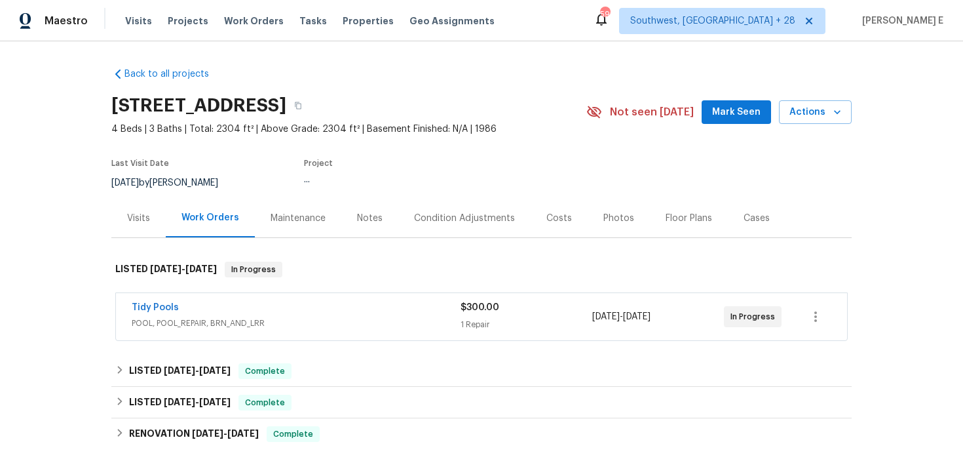
scroll to position [60, 0]
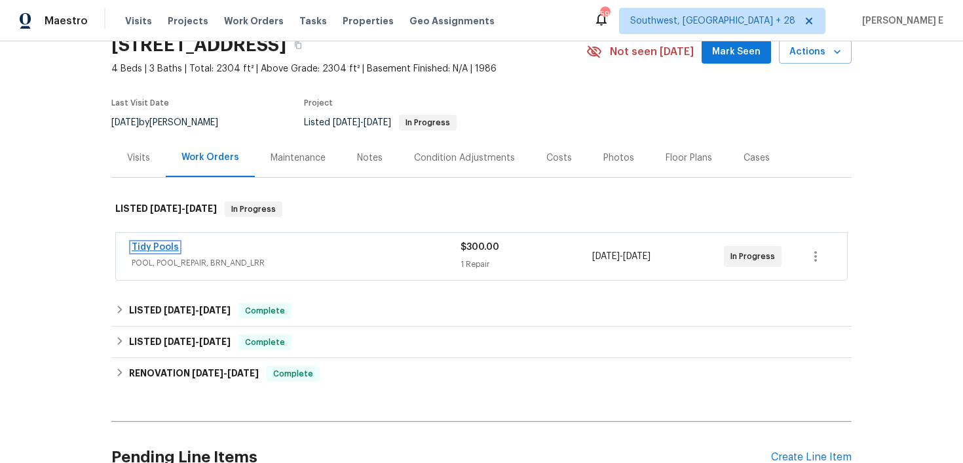
click at [153, 248] on link "Tidy Pools" at bounding box center [155, 246] width 47 height 9
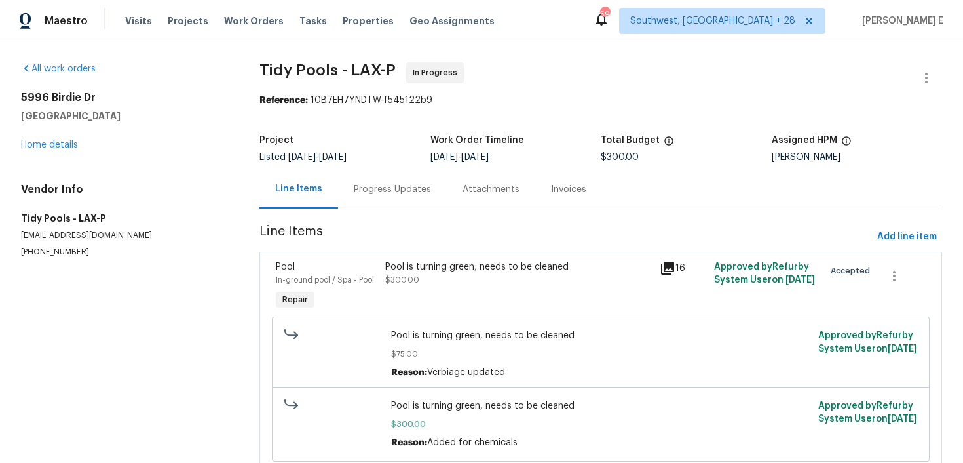
click at [360, 191] on div "Progress Updates" at bounding box center [392, 189] width 77 height 13
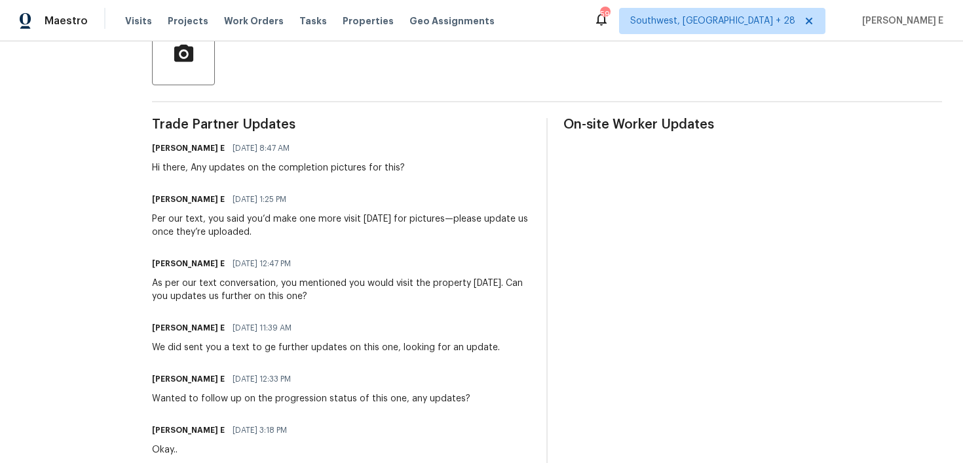
scroll to position [324, 0]
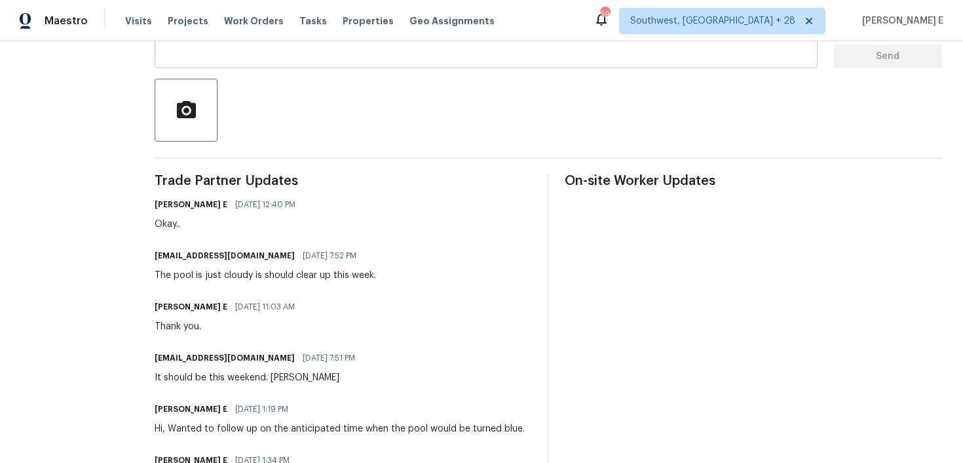
scroll to position [273, 0]
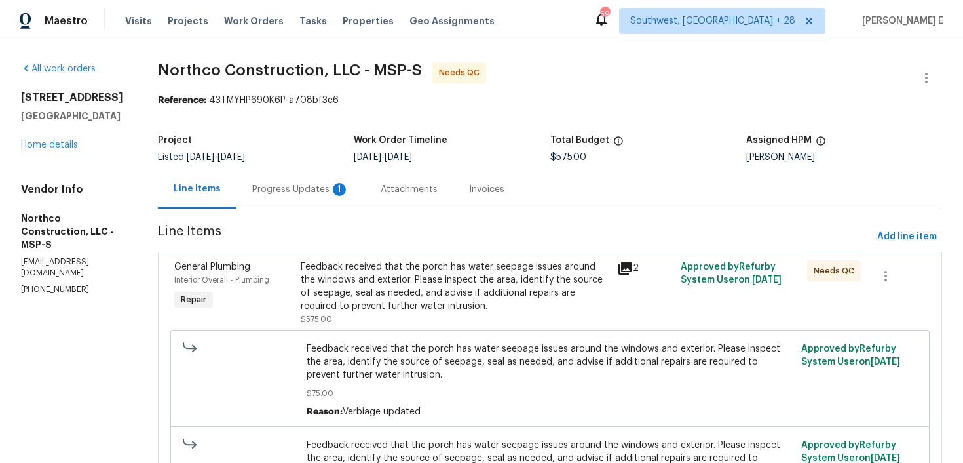
click at [380, 297] on div "Feedback received that the porch has water seepage issues around the windows an…" at bounding box center [455, 286] width 309 height 52
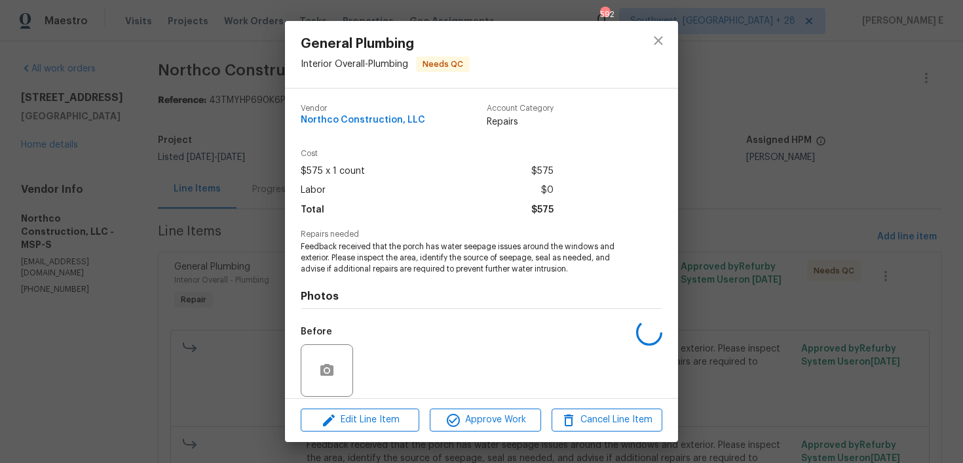
scroll to position [97, 0]
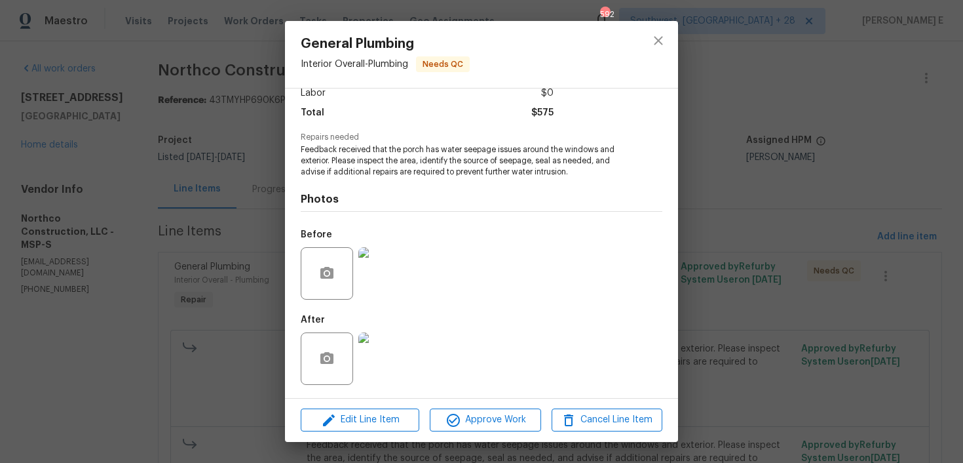
click at [389, 355] on img at bounding box center [384, 358] width 52 height 52
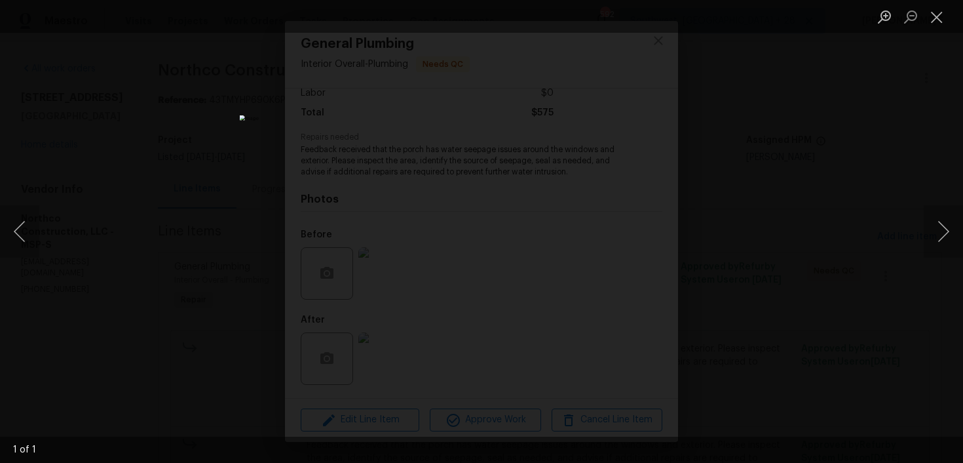
click at [799, 145] on div "Lightbox" at bounding box center [481, 231] width 963 height 463
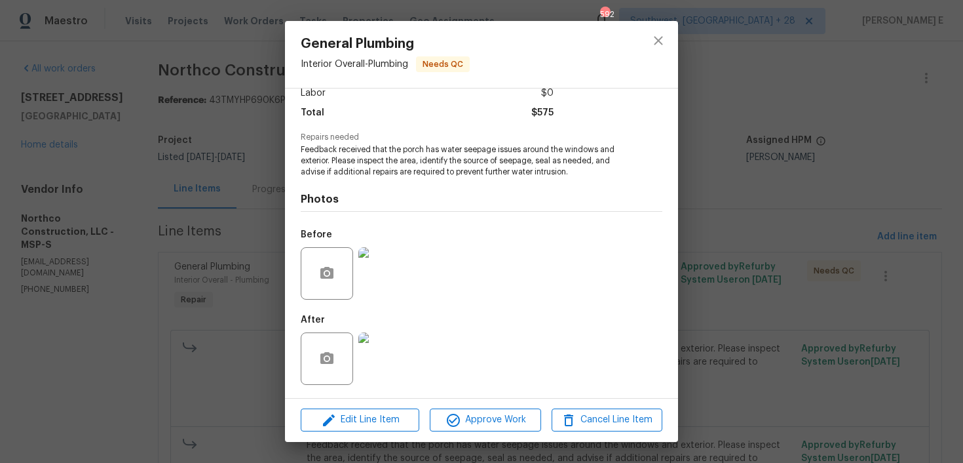
click at [799, 145] on div "General Plumbing Interior Overall - Plumbing Needs QC Vendor Northco Constructi…" at bounding box center [481, 231] width 963 height 463
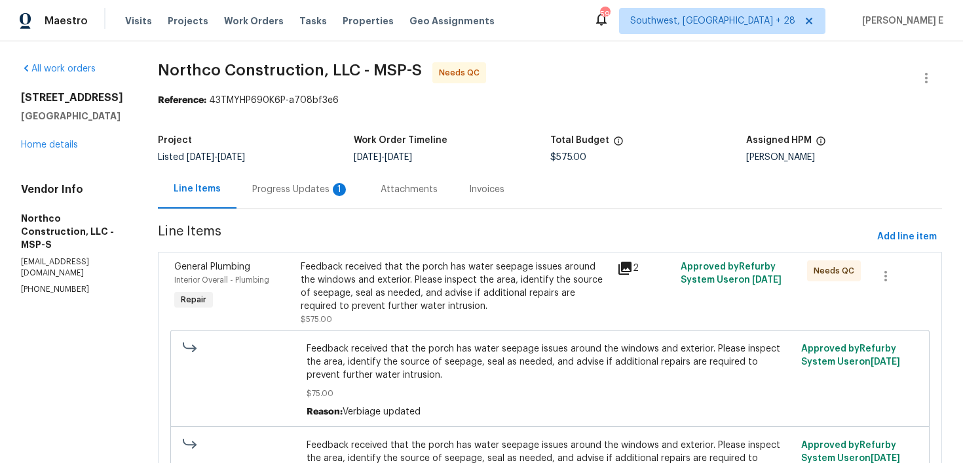
click at [322, 191] on div "Progress Updates 1" at bounding box center [300, 189] width 97 height 13
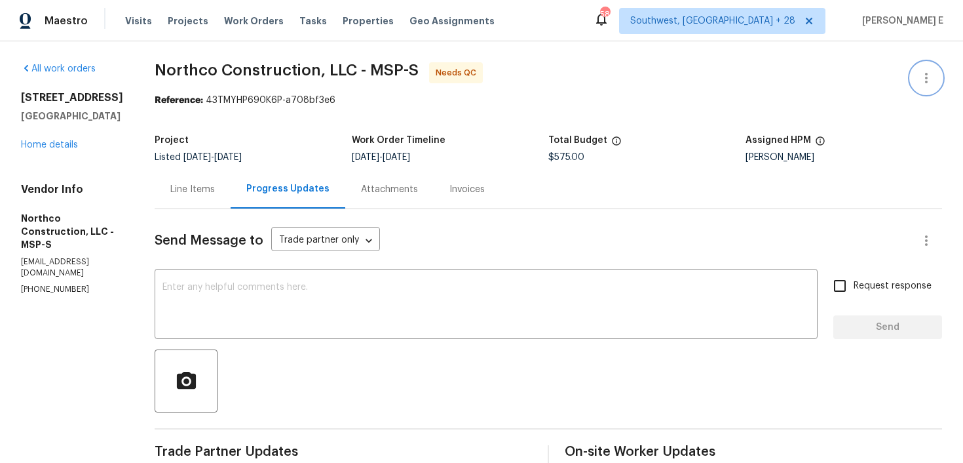
click at [916, 80] on button "button" at bounding box center [926, 77] width 31 height 31
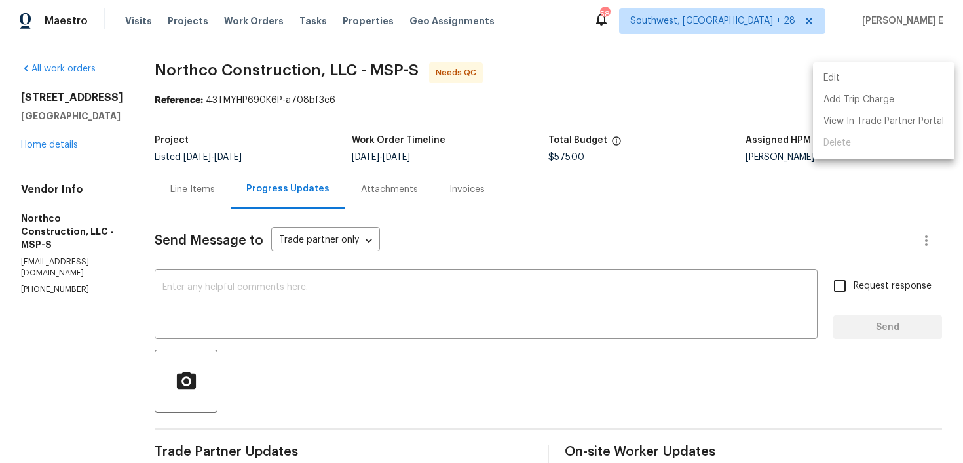
click at [843, 76] on li "Edit" at bounding box center [884, 78] width 142 height 22
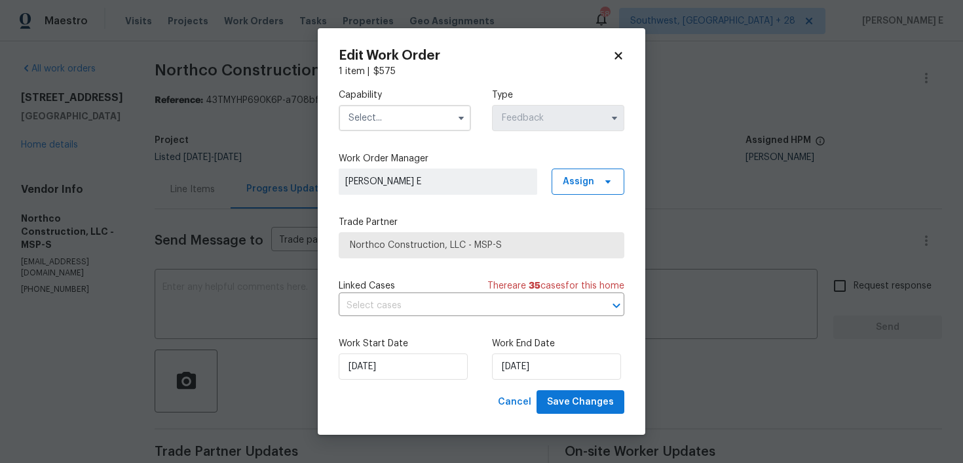
click at [452, 112] on span at bounding box center [461, 118] width 20 height 20
click at [451, 124] on input "text" at bounding box center [405, 118] width 132 height 26
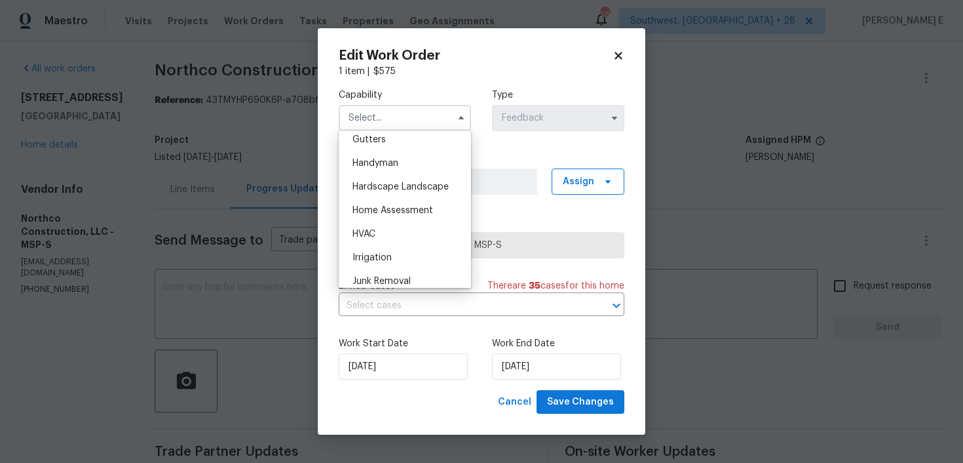
scroll to position [681, 0]
click at [422, 183] on div "Handyman" at bounding box center [405, 186] width 126 height 24
type input "Handyman"
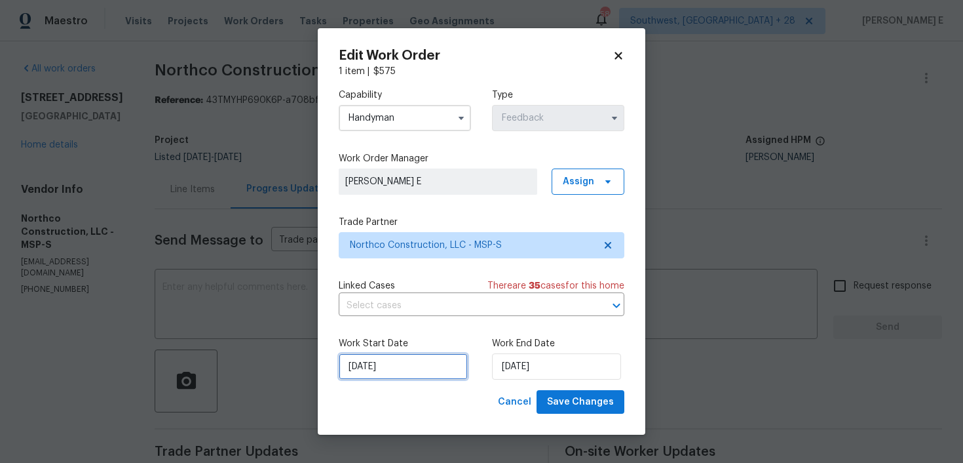
click at [383, 364] on input "29/08/2025" at bounding box center [403, 366] width 129 height 26
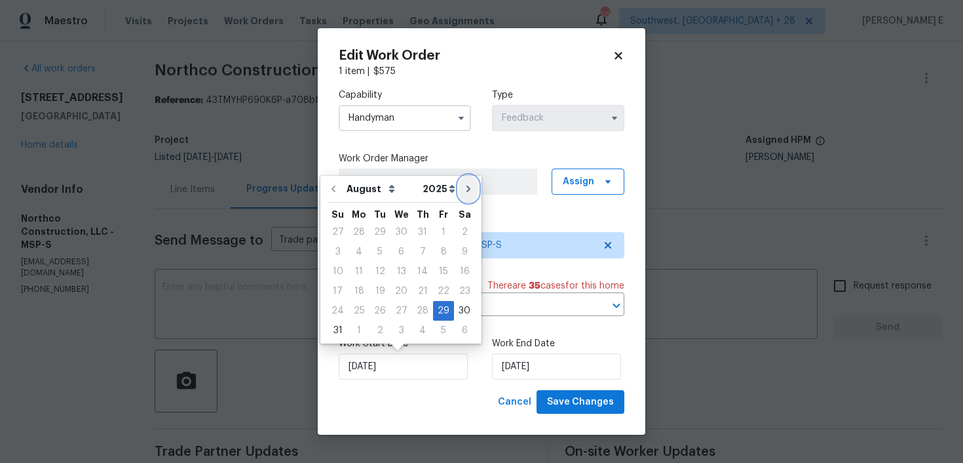
click at [463, 193] on icon "Go to next month" at bounding box center [468, 188] width 10 height 10
type input "29/09/2025"
select select "8"
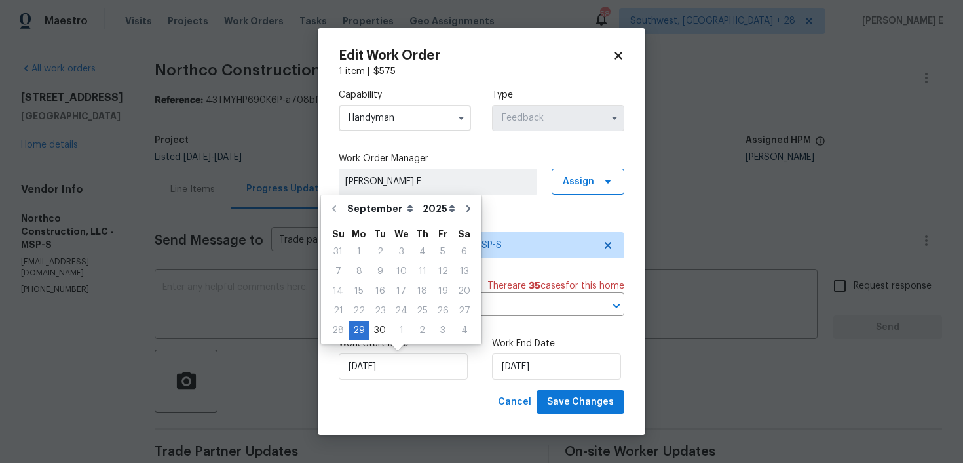
click at [142, 219] on body "Maestro Visits Projects Work Orders Tasks Properties Geo Assignments 589 Southw…" at bounding box center [481, 231] width 963 height 463
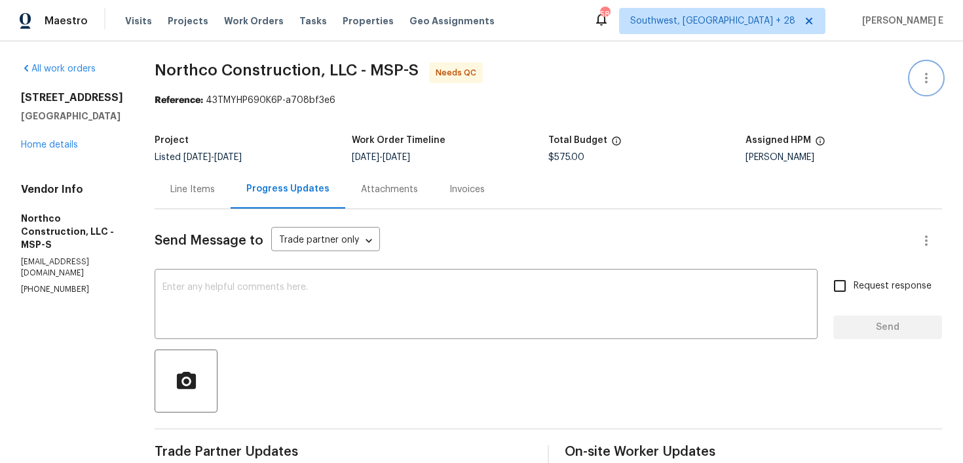
click at [920, 75] on icon "button" at bounding box center [926, 78] width 16 height 16
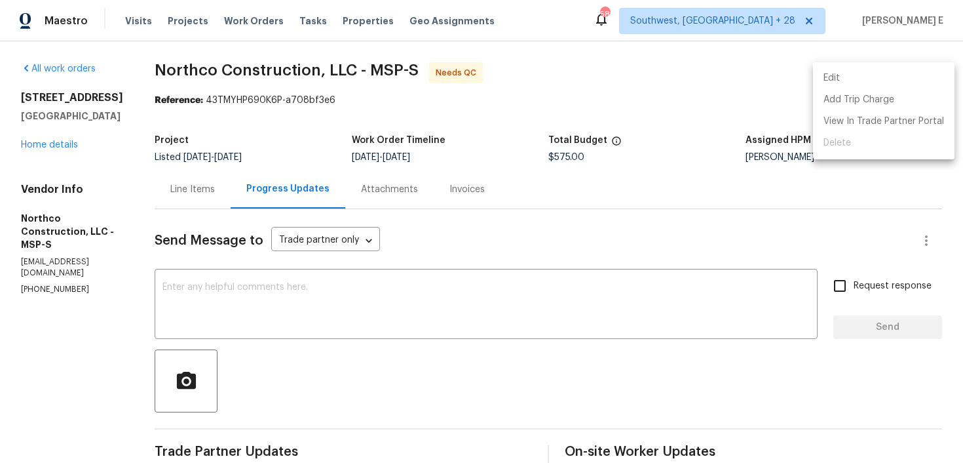
click at [849, 69] on li "Edit" at bounding box center [884, 78] width 142 height 22
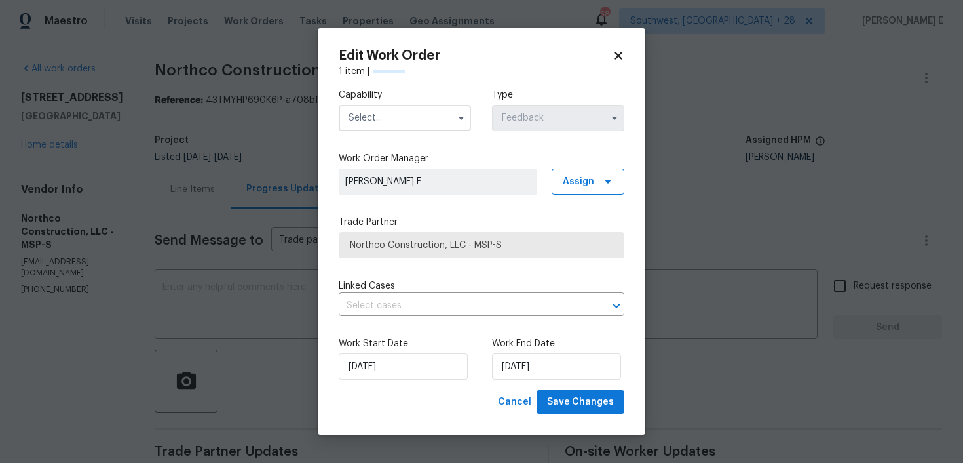
click at [411, 119] on input "text" at bounding box center [405, 118] width 132 height 26
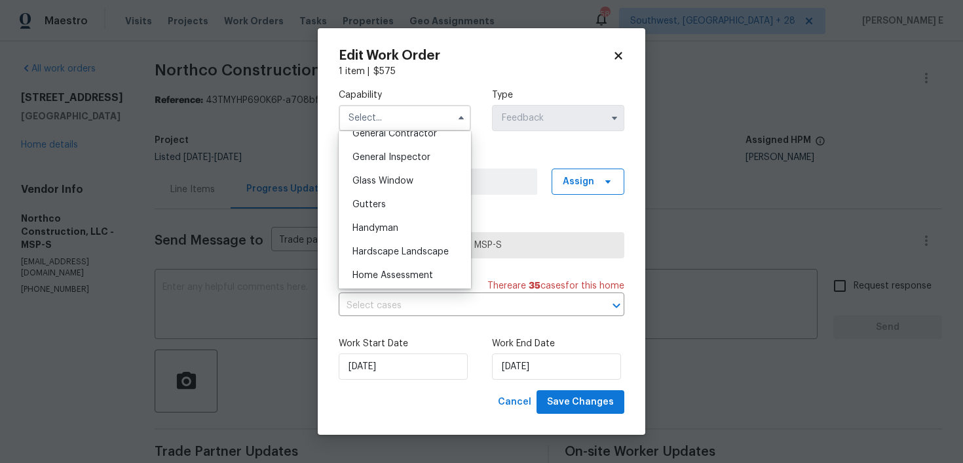
scroll to position [657, 0]
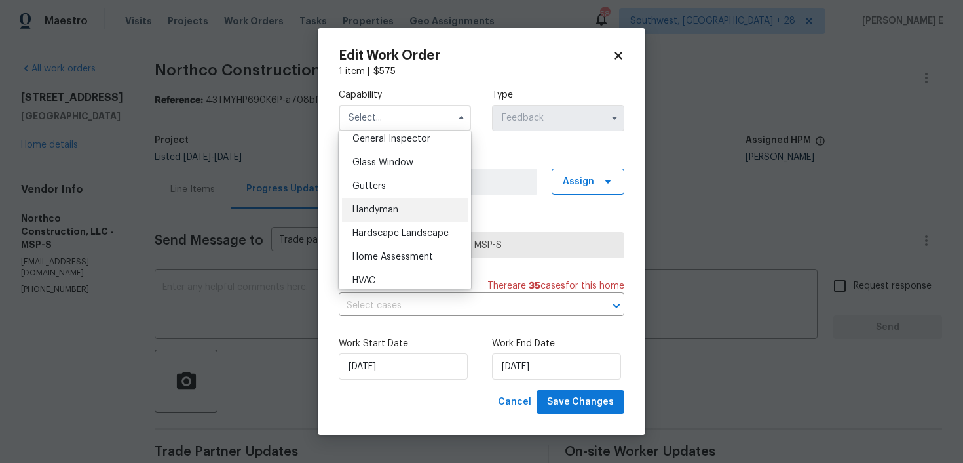
click at [386, 211] on span "Handyman" at bounding box center [375, 209] width 46 height 9
type input "Handyman"
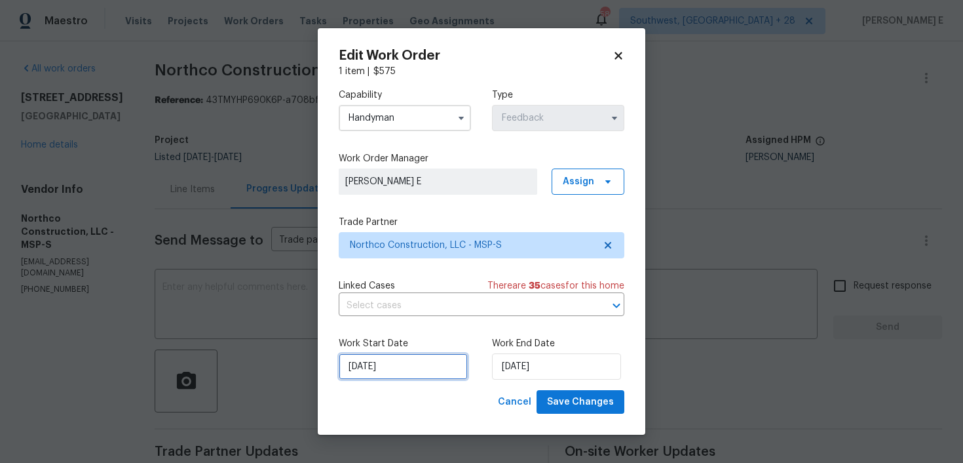
click at [401, 366] on input "29/08/2025" at bounding box center [403, 366] width 129 height 26
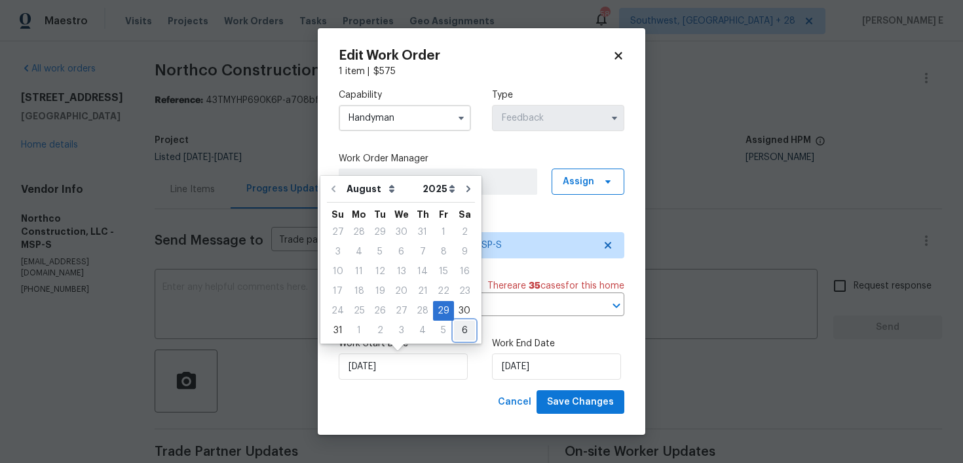
click at [457, 329] on div "6" at bounding box center [464, 330] width 21 height 18
type input "06/09/2025"
select select "8"
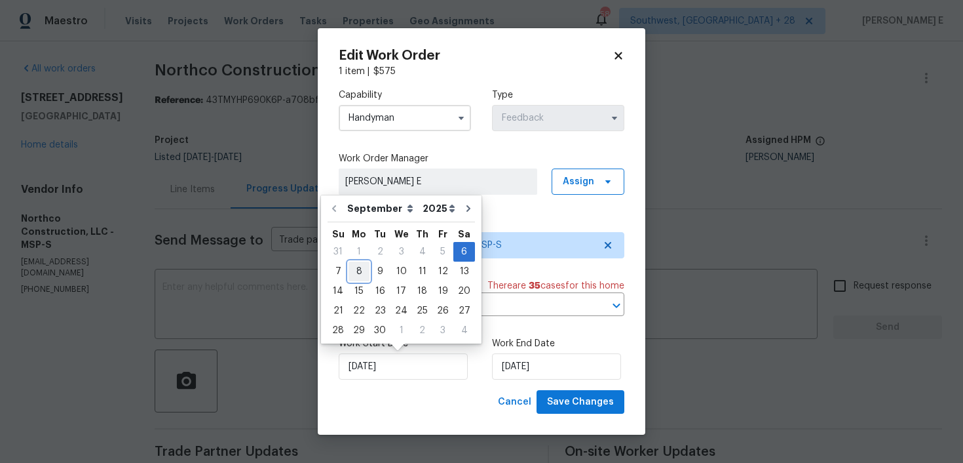
click at [360, 269] on div "8" at bounding box center [359, 271] width 21 height 18
type input "08/09/2025"
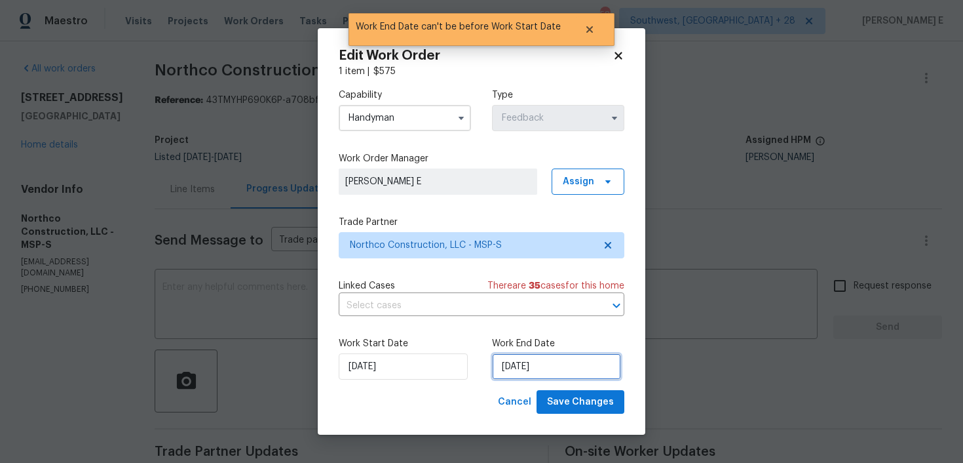
click at [556, 369] on input "08/09/2025" at bounding box center [556, 366] width 129 height 26
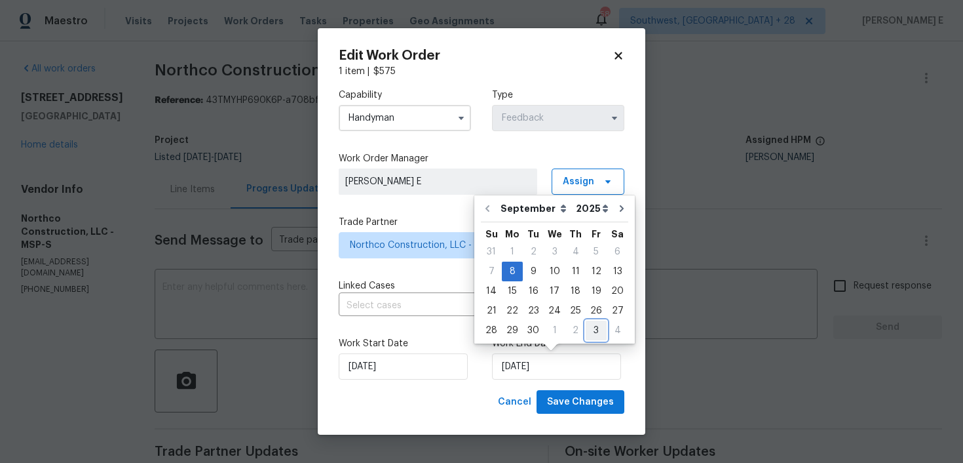
click at [591, 325] on div "3" at bounding box center [596, 330] width 21 height 18
type input "03/10/2025"
select select "9"
click at [445, 409] on div "Cancel Save Changes" at bounding box center [482, 402] width 286 height 24
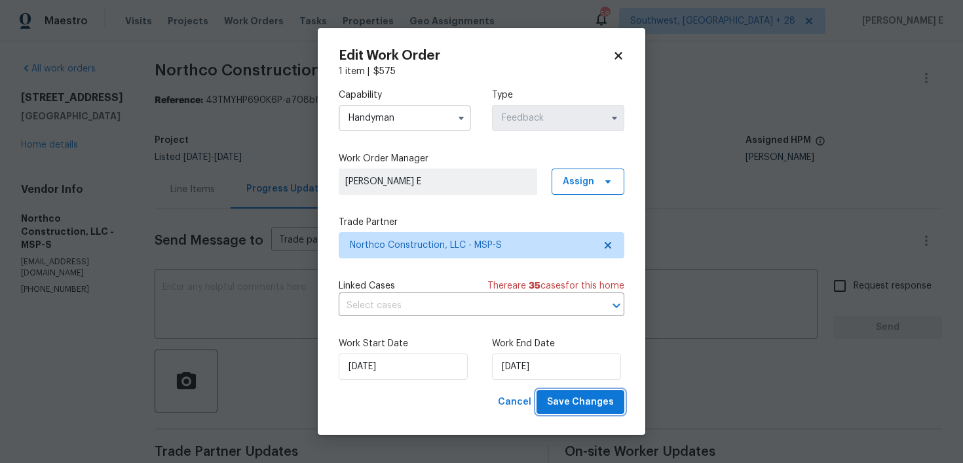
click at [563, 405] on span "Save Changes" at bounding box center [580, 402] width 67 height 16
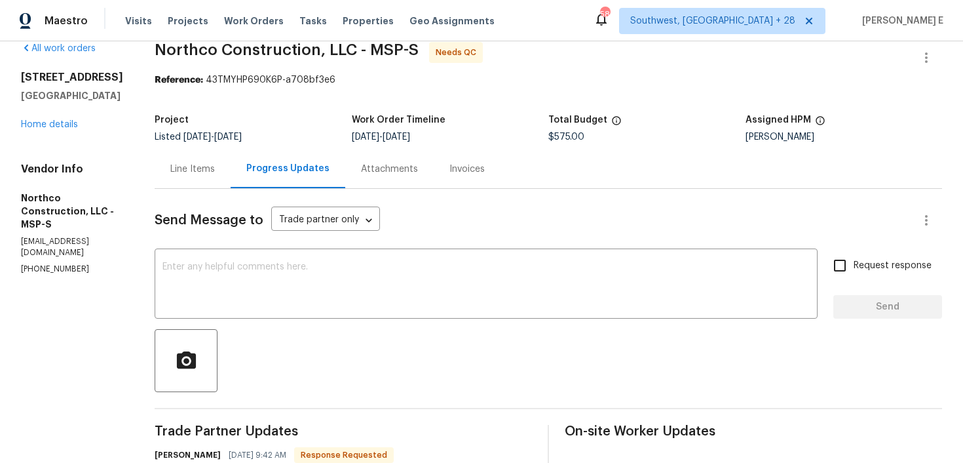
scroll to position [0, 0]
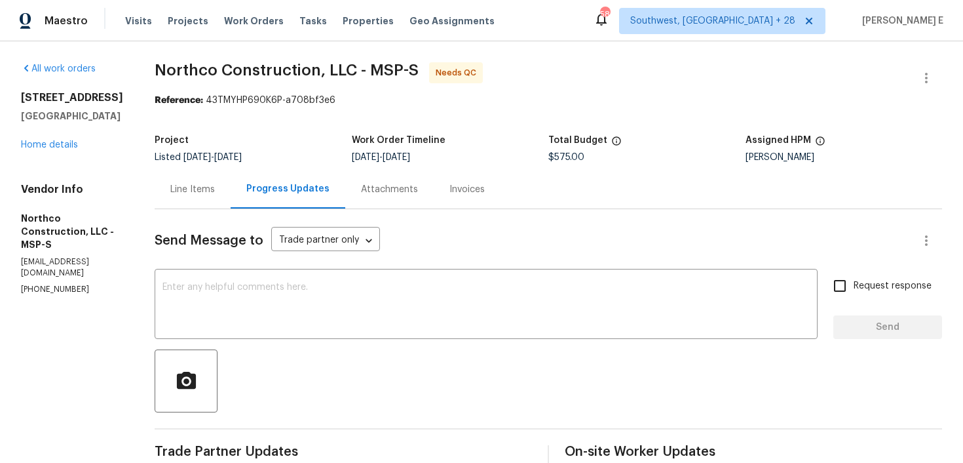
click at [221, 202] on div "Line Items" at bounding box center [193, 189] width 76 height 39
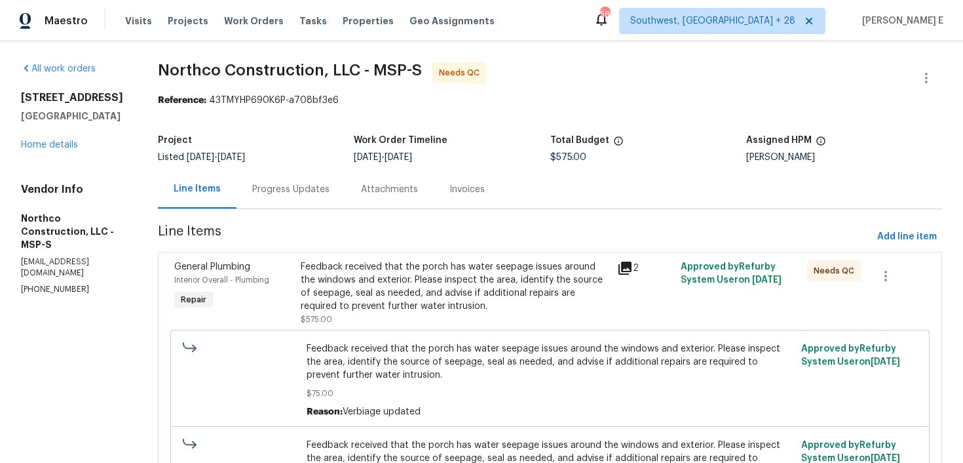
click at [448, 277] on div "Feedback received that the porch has water seepage issues around the windows an…" at bounding box center [455, 286] width 309 height 52
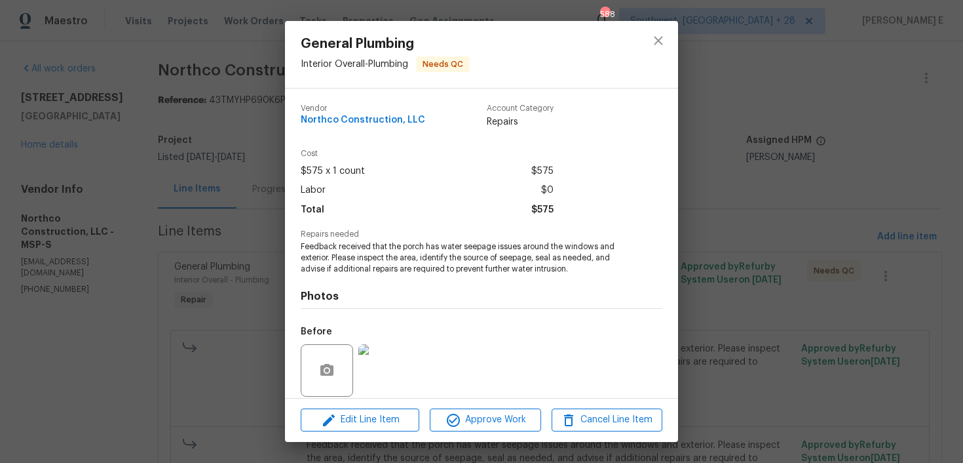
scroll to position [97, 0]
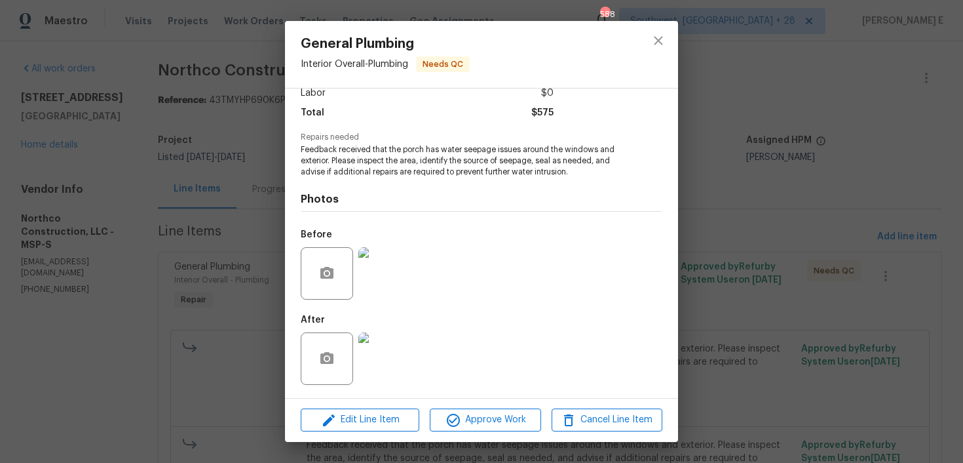
click at [199, 307] on div "General Plumbing Interior Overall - Plumbing Needs QC Vendor Northco Constructi…" at bounding box center [481, 231] width 963 height 463
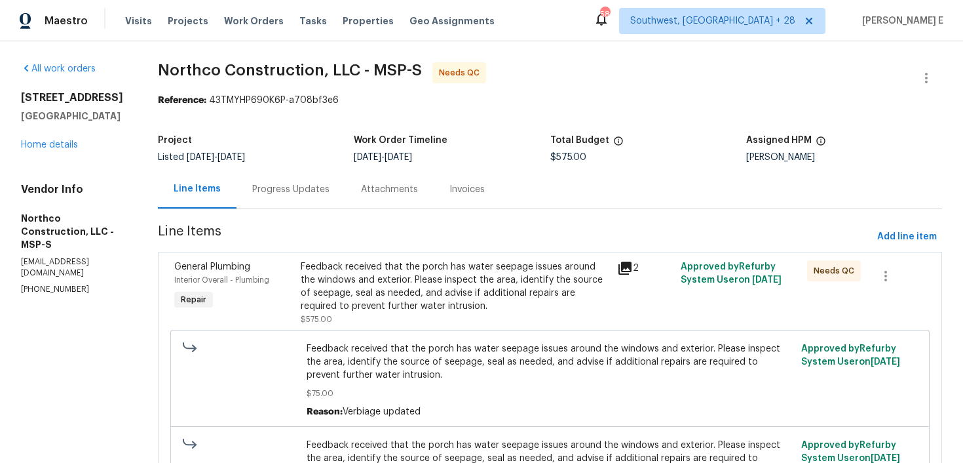
click at [288, 189] on div "Progress Updates" at bounding box center [290, 189] width 77 height 13
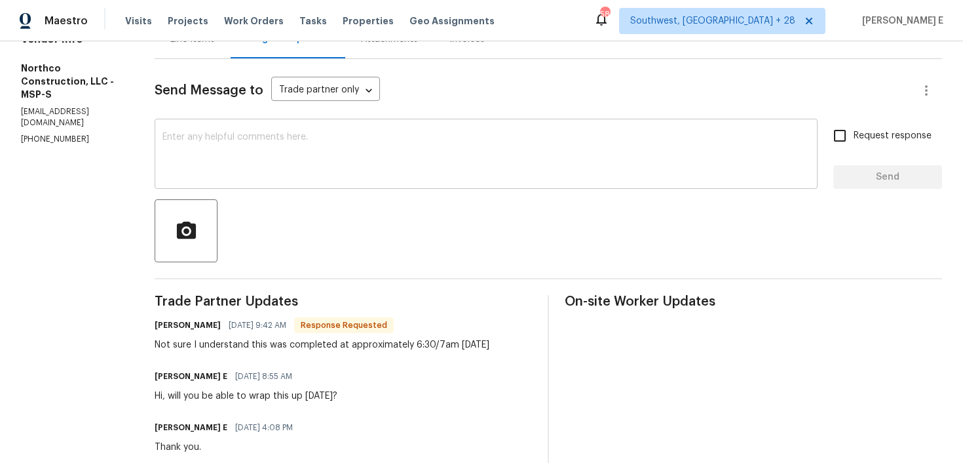
scroll to position [64, 0]
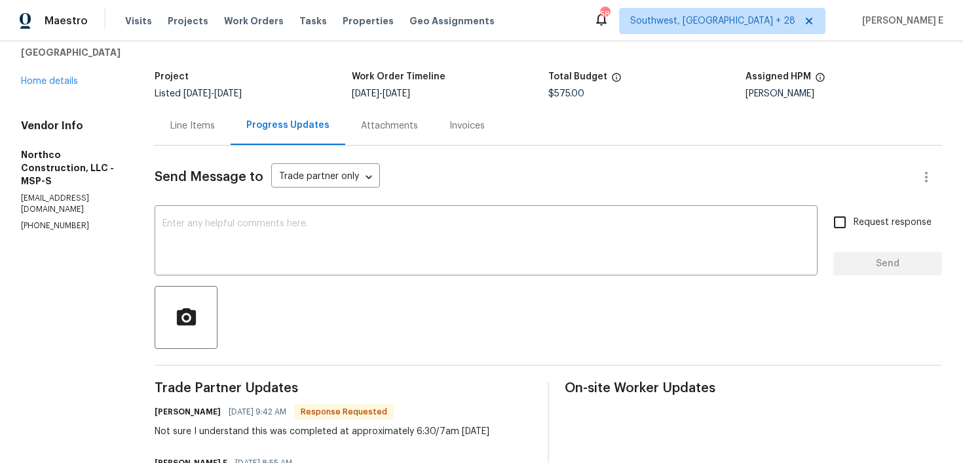
click at [201, 132] on div "Line Items" at bounding box center [192, 125] width 45 height 13
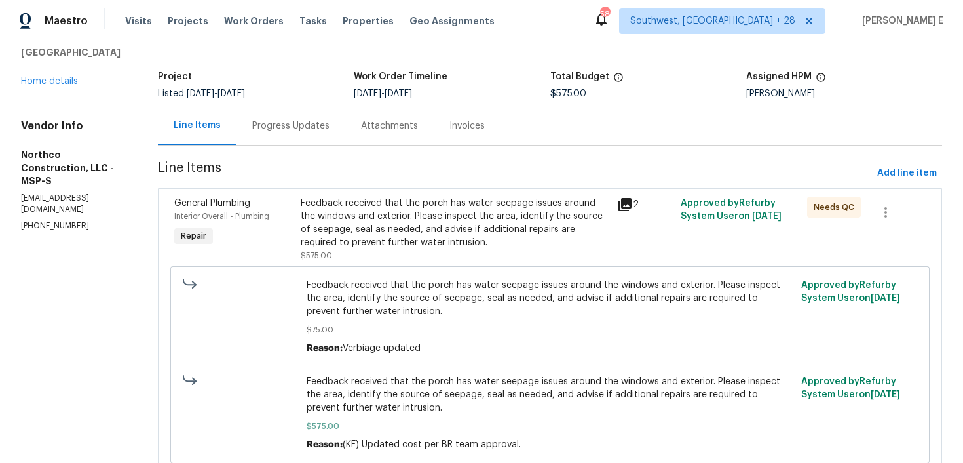
click at [390, 269] on div "Feedback received that the porch has water seepage issues around the windows an…" at bounding box center [549, 316] width 759 height 100
click at [430, 227] on div "Feedback received that the porch has water seepage issues around the windows an…" at bounding box center [455, 223] width 309 height 52
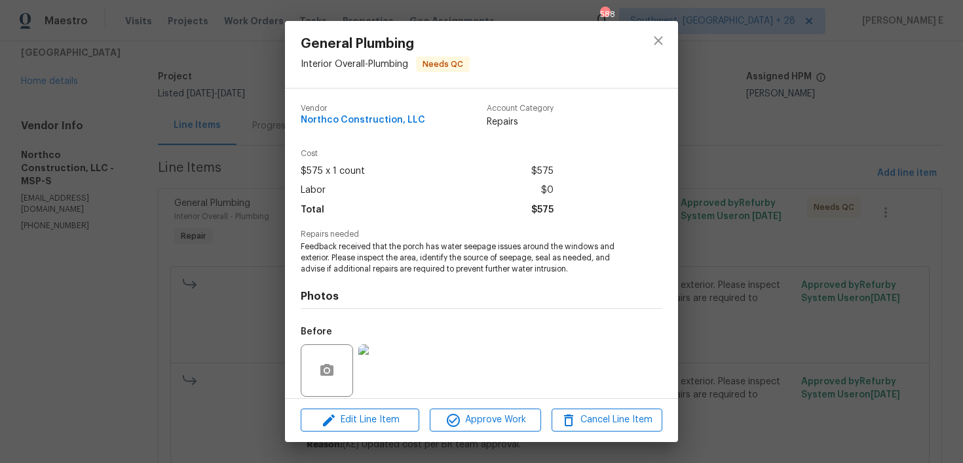
scroll to position [97, 0]
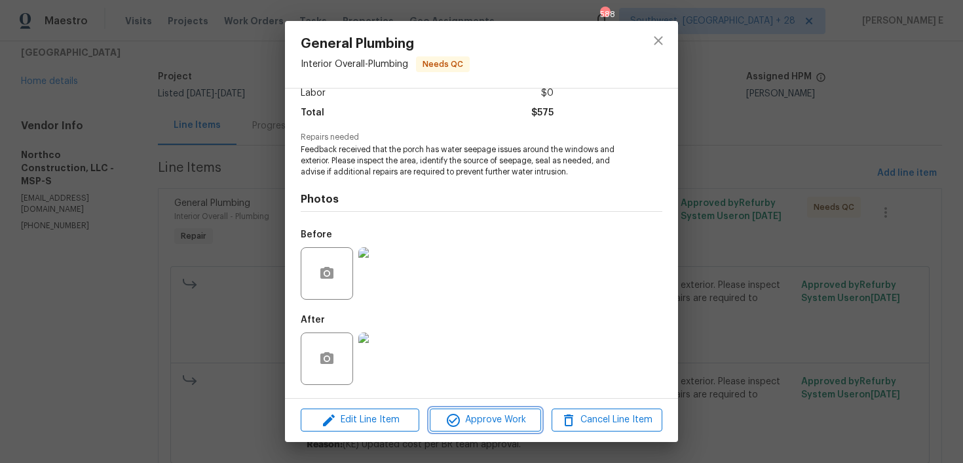
click at [480, 416] on span "Approve Work" at bounding box center [485, 419] width 103 height 16
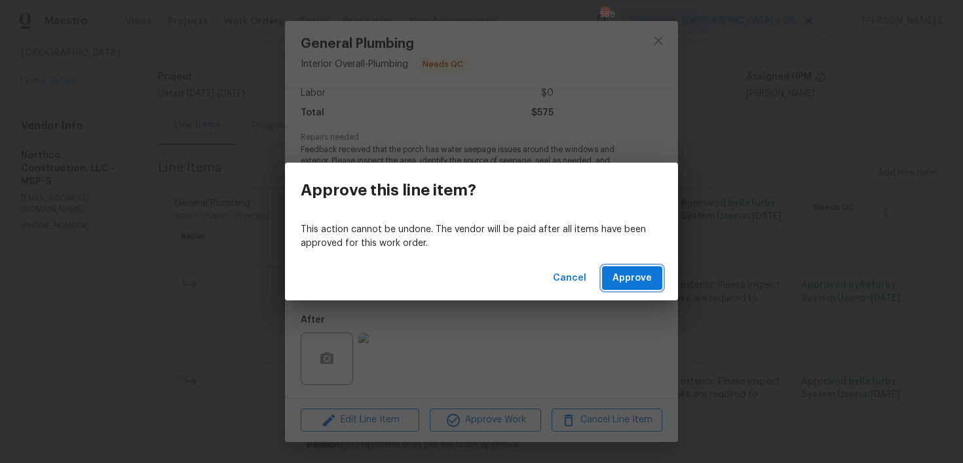
click at [637, 273] on span "Approve" at bounding box center [632, 278] width 39 height 16
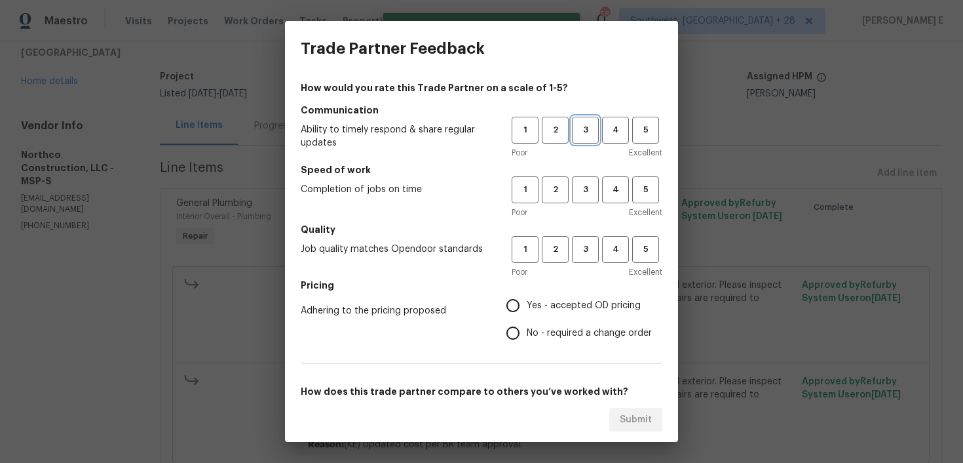
click at [583, 124] on span "3" at bounding box center [585, 130] width 24 height 15
click at [584, 200] on button "3" at bounding box center [585, 189] width 27 height 27
click at [585, 239] on button "3" at bounding box center [585, 249] width 27 height 27
click at [539, 329] on span "No - required a change order" at bounding box center [589, 333] width 125 height 14
click at [527, 329] on input "No - required a change order" at bounding box center [513, 333] width 28 height 28
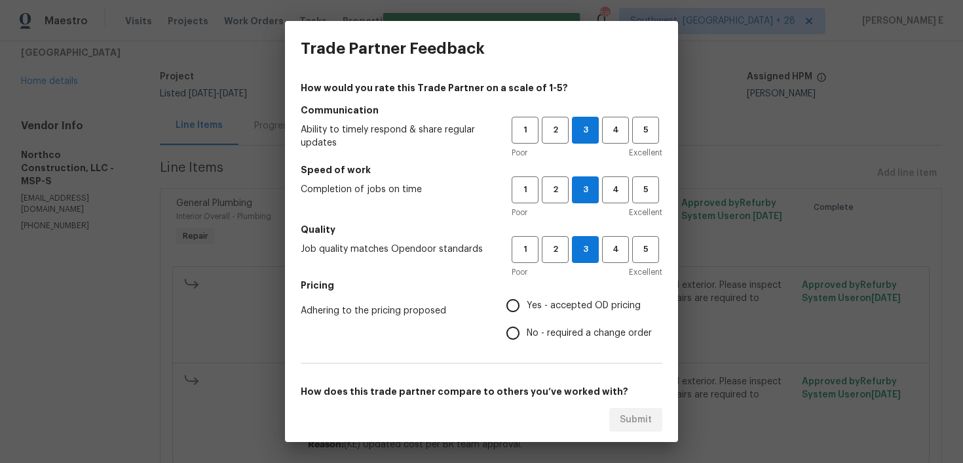
radio input "true"
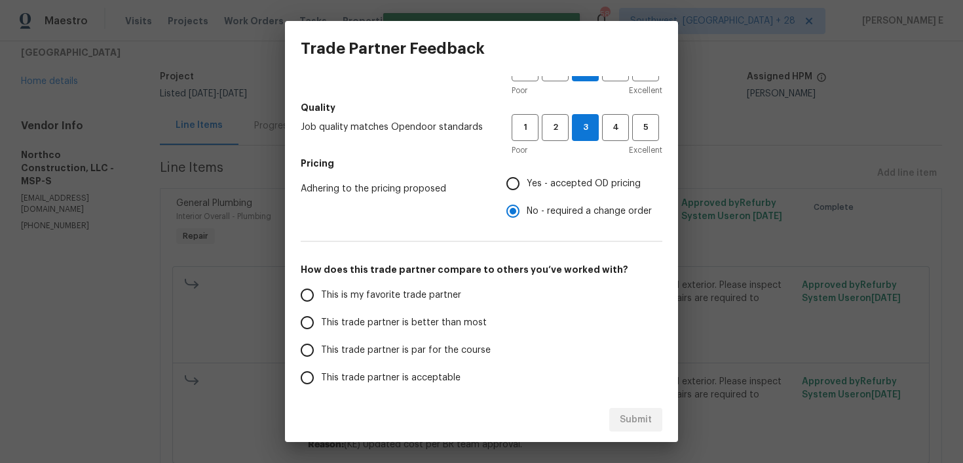
scroll to position [202, 0]
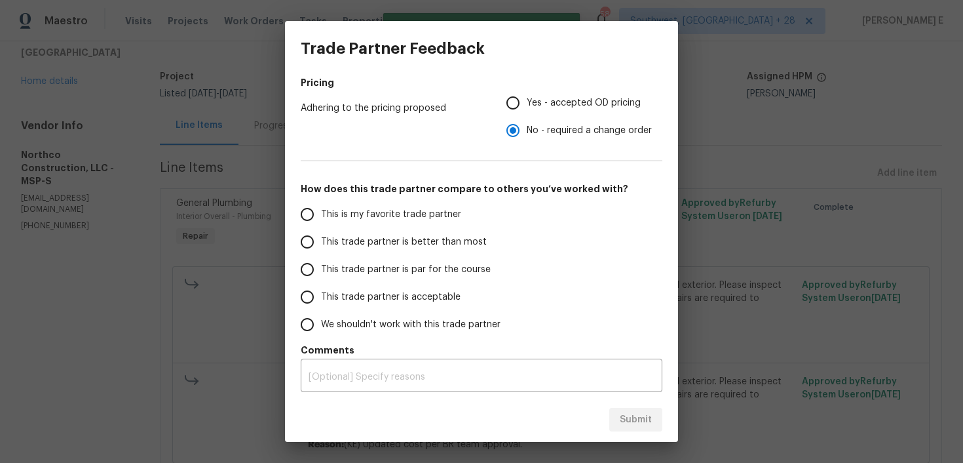
click at [421, 276] on label "This trade partner is par for the course" at bounding box center [396, 269] width 207 height 28
click at [321, 276] on input "This trade partner is par for the course" at bounding box center [307, 269] width 28 height 28
click at [645, 428] on button "Submit" at bounding box center [635, 419] width 53 height 24
radio input "true"
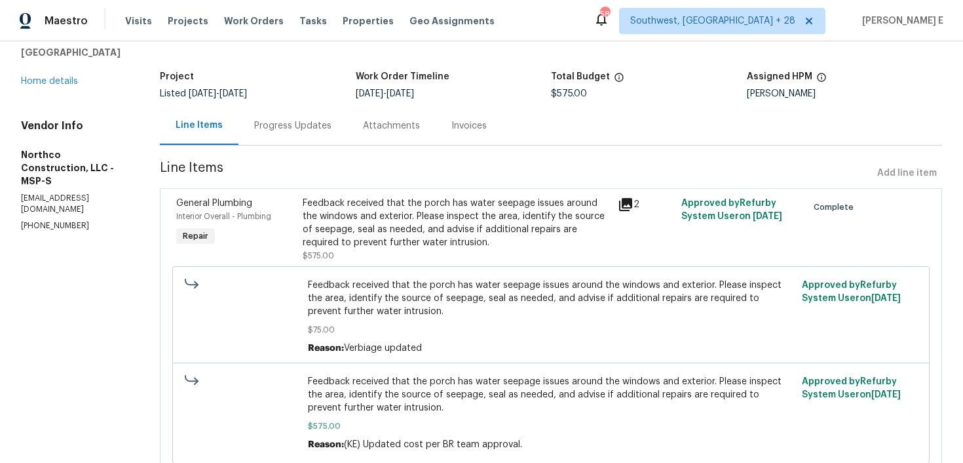
scroll to position [0, 0]
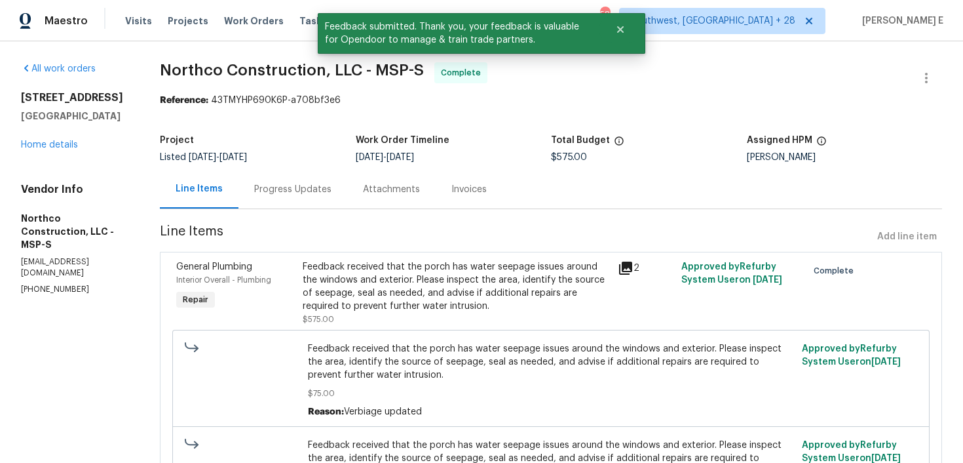
click at [286, 171] on div "Progress Updates" at bounding box center [292, 189] width 109 height 39
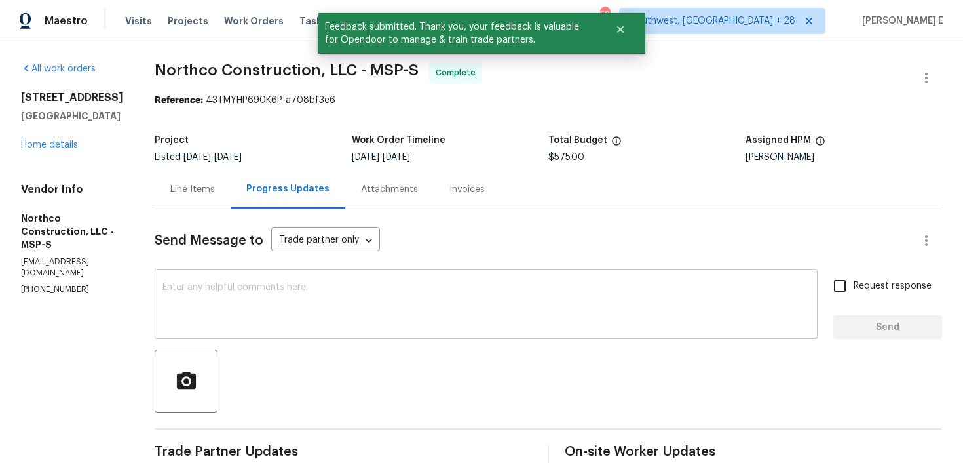
click at [333, 283] on textarea at bounding box center [485, 305] width 647 height 46
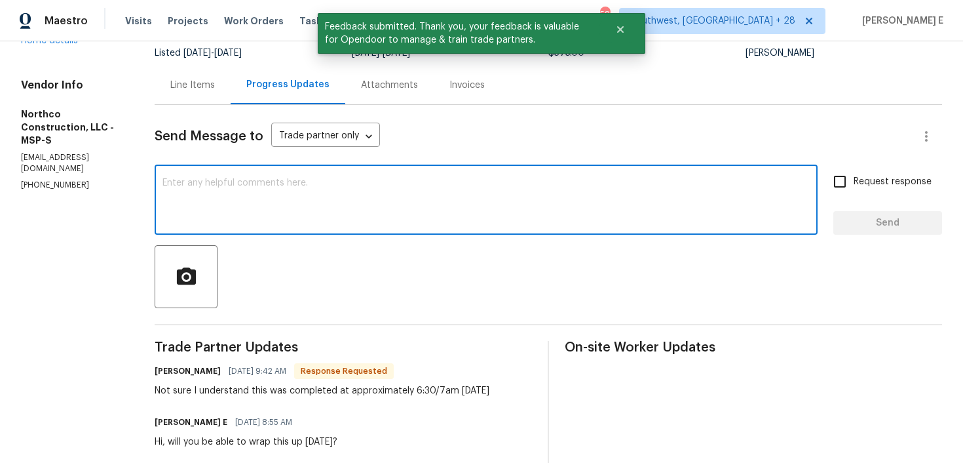
scroll to position [105, 0]
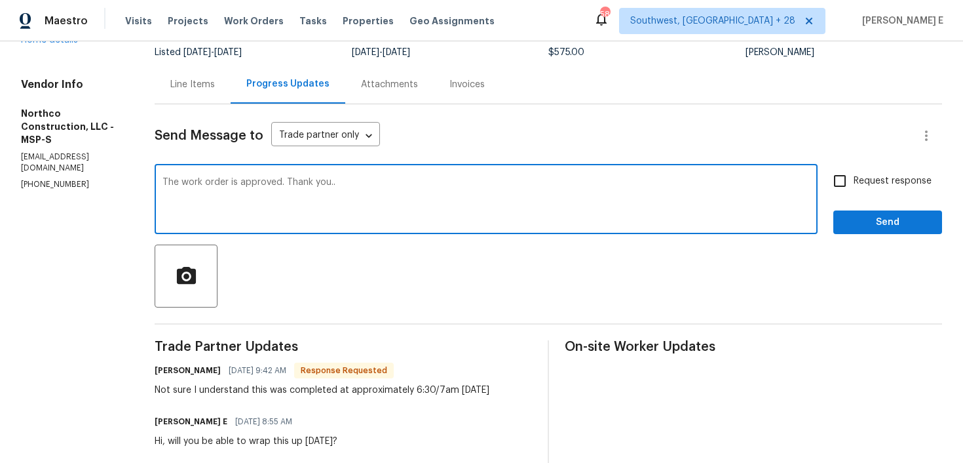
type textarea "The work order is approved. Thank you.."
click at [877, 189] on label "Request response" at bounding box center [878, 181] width 105 height 28
click at [854, 189] on input "Request response" at bounding box center [840, 181] width 28 height 28
checkbox input "true"
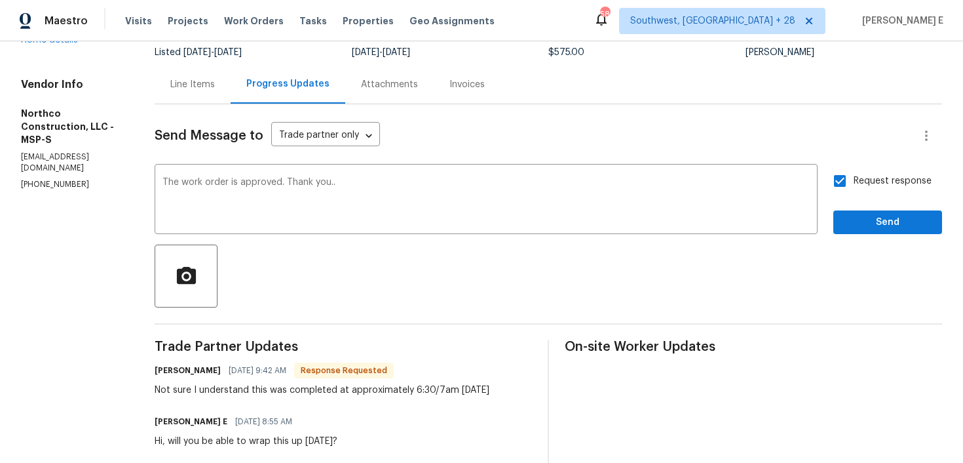
click at [877, 209] on div "Request response Send" at bounding box center [887, 200] width 109 height 67
click at [866, 216] on span "Send" at bounding box center [888, 222] width 88 height 16
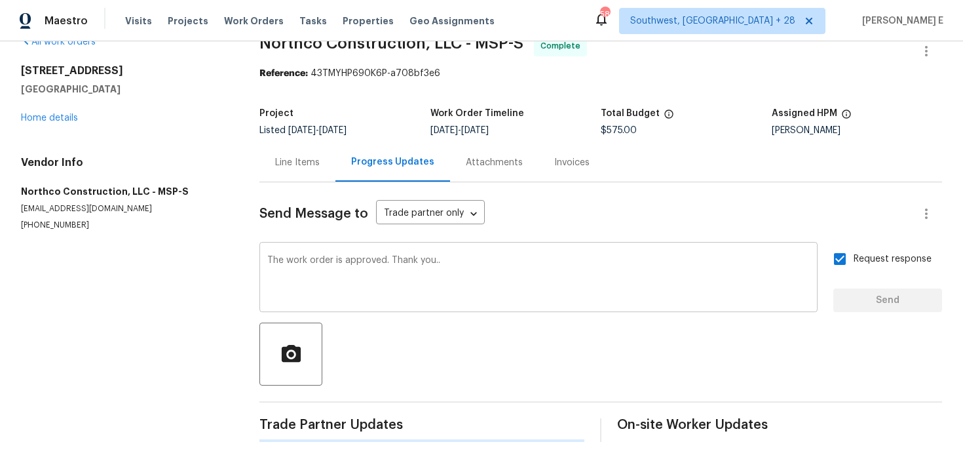
scroll to position [0, 0]
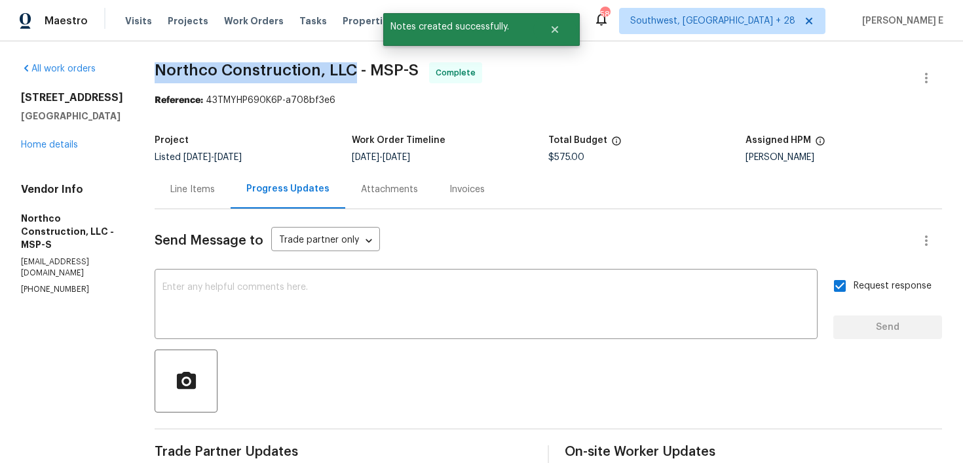
drag, startPoint x: 153, startPoint y: 71, endPoint x: 351, endPoint y: 71, distance: 197.8
click at [351, 71] on span "Northco Construction, LLC - MSP-S" at bounding box center [287, 70] width 264 height 16
copy span "Northco Construction, LLC"
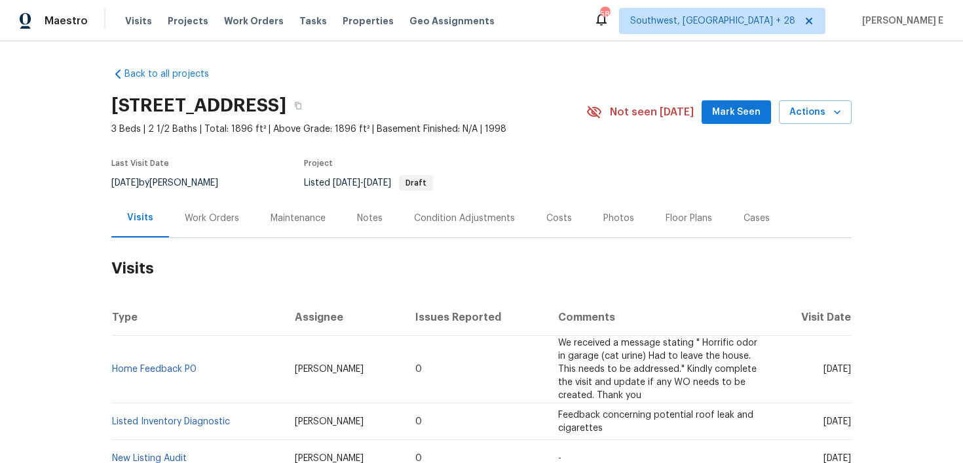
click at [210, 229] on div "Work Orders" at bounding box center [212, 218] width 86 height 39
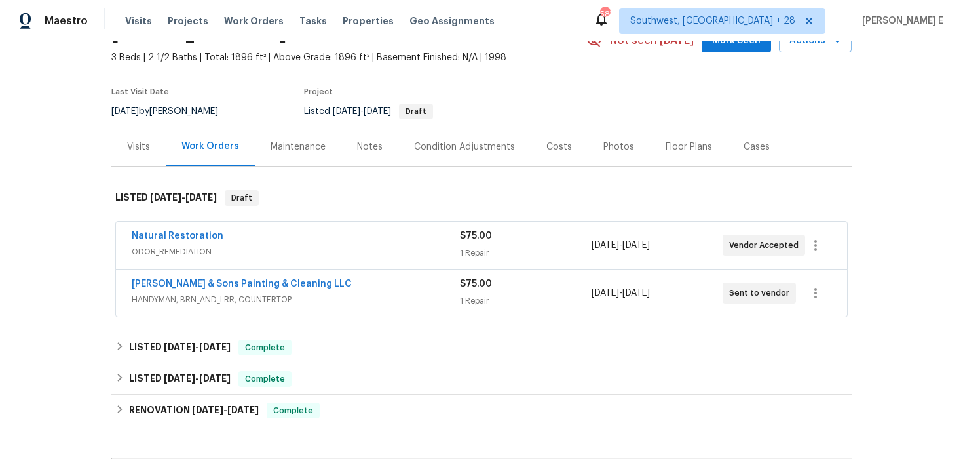
scroll to position [73, 0]
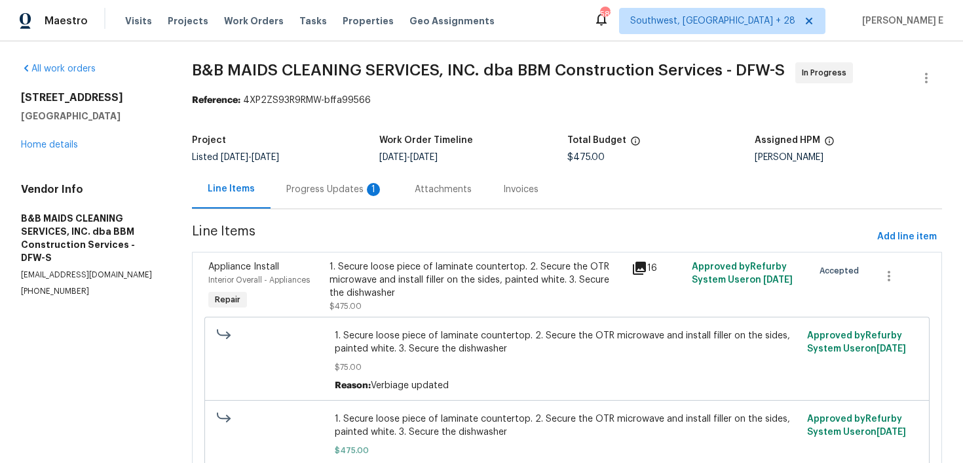
click at [314, 186] on div "Progress Updates 1" at bounding box center [334, 189] width 97 height 13
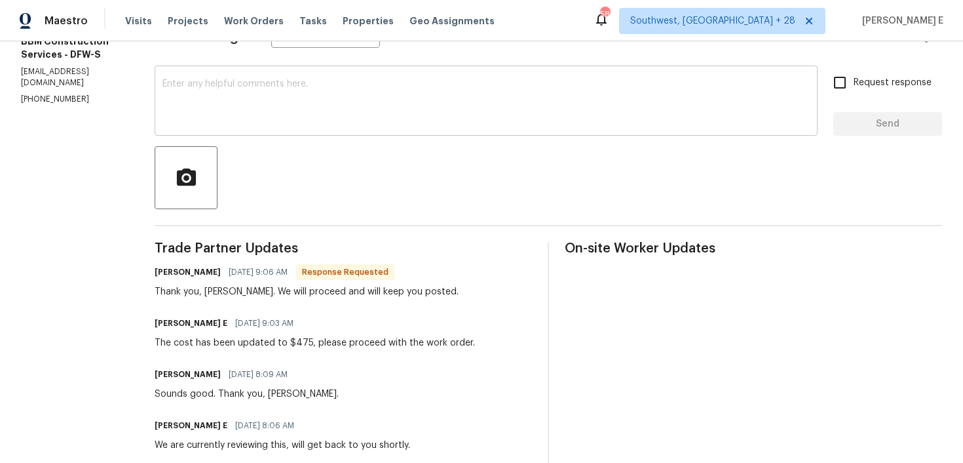
scroll to position [150, 0]
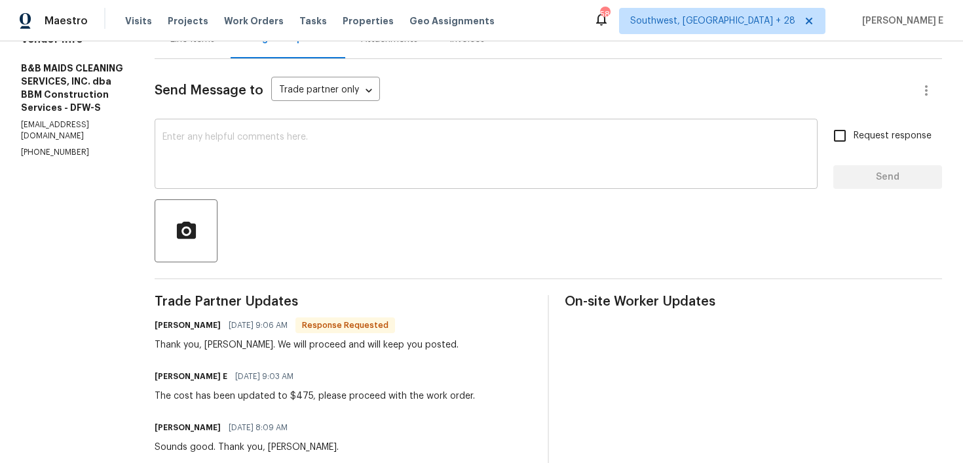
click at [360, 188] on div "x ​" at bounding box center [486, 155] width 663 height 67
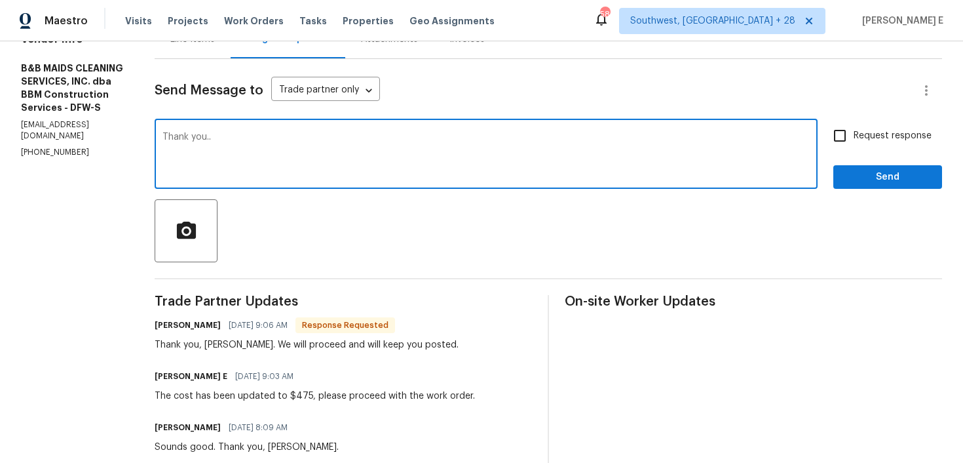
type textarea "Thank you.."
click at [877, 183] on span "Send" at bounding box center [888, 177] width 88 height 16
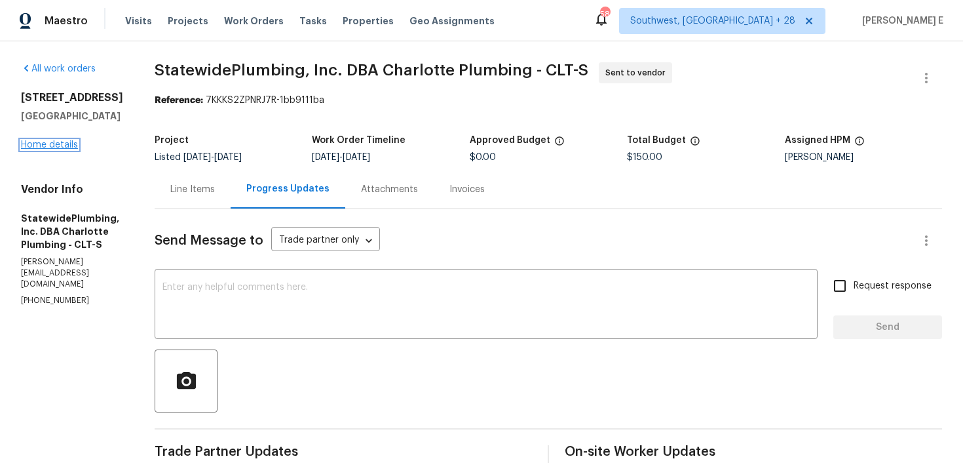
click at [47, 143] on link "Home details" at bounding box center [49, 144] width 57 height 9
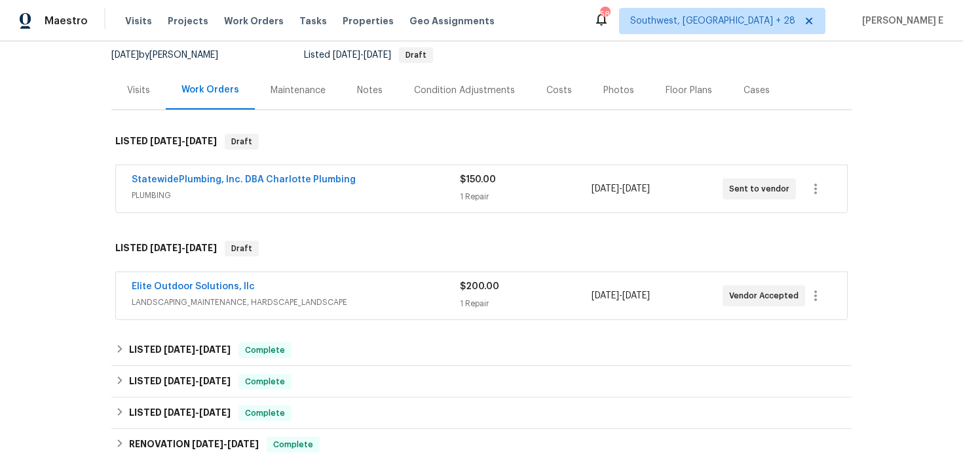
scroll to position [128, 0]
